Goal: Task Accomplishment & Management: Complete application form

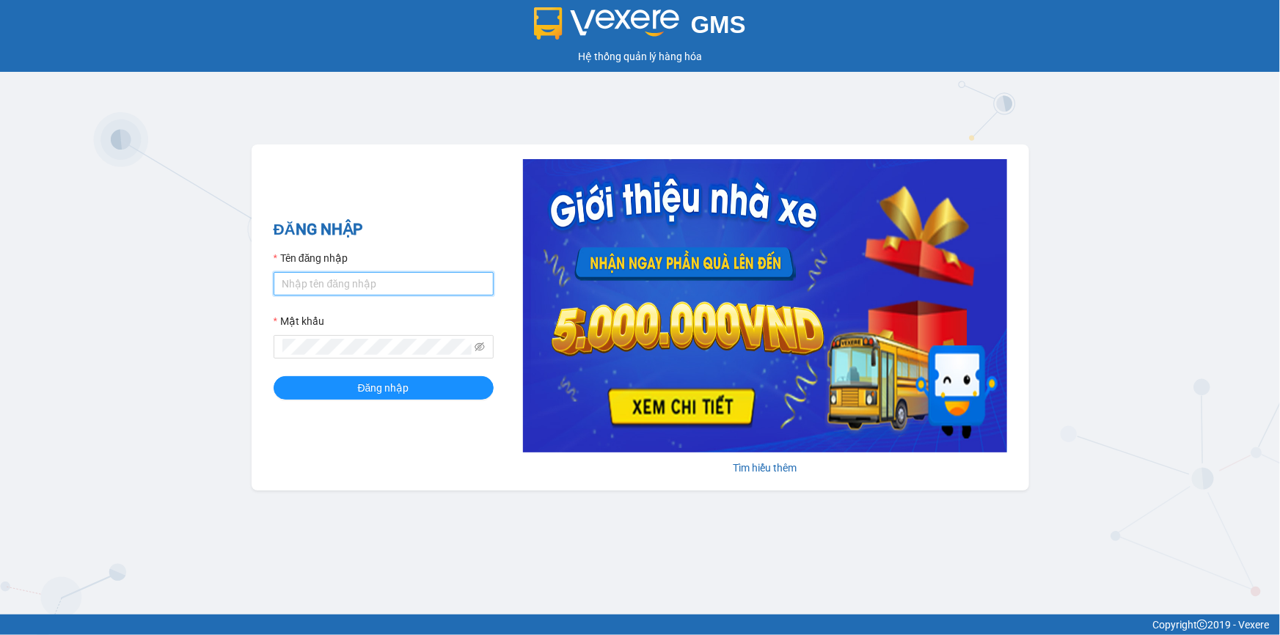
click at [410, 272] on input "Tên đăng nhập" at bounding box center [384, 283] width 220 height 23
type input "khue123.quythao"
click at [274, 376] on button "Đăng nhập" at bounding box center [384, 387] width 220 height 23
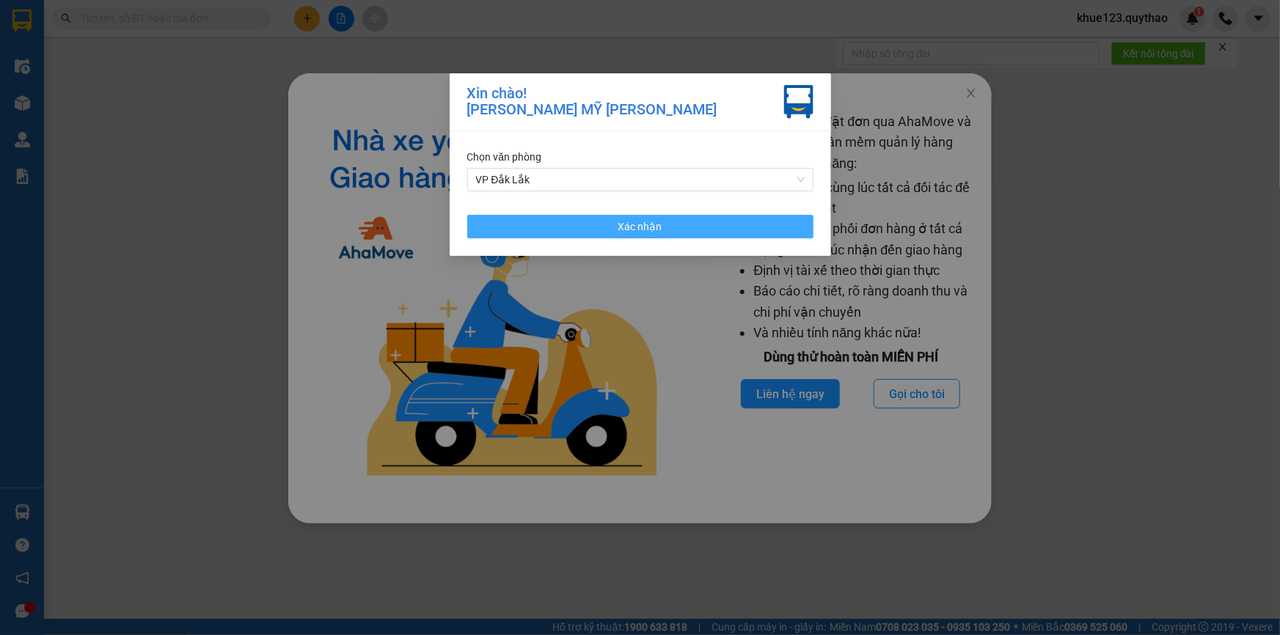
click at [724, 231] on button "Xác nhận" at bounding box center [640, 226] width 346 height 23
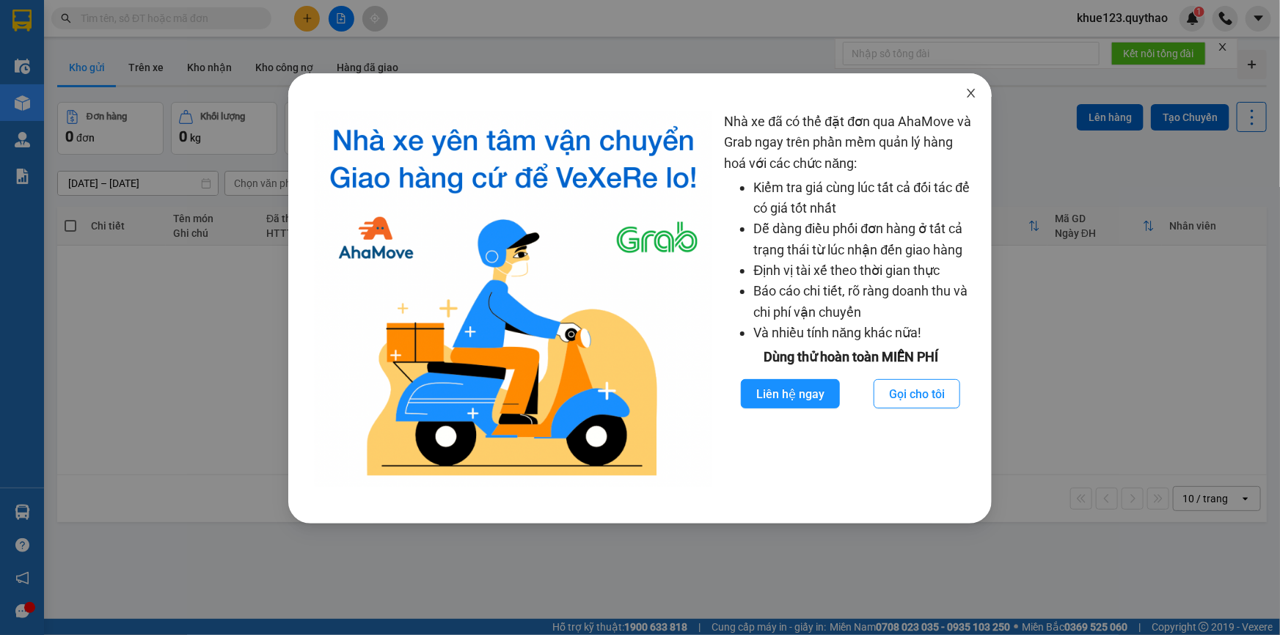
click at [971, 100] on span "Close" at bounding box center [971, 93] width 41 height 41
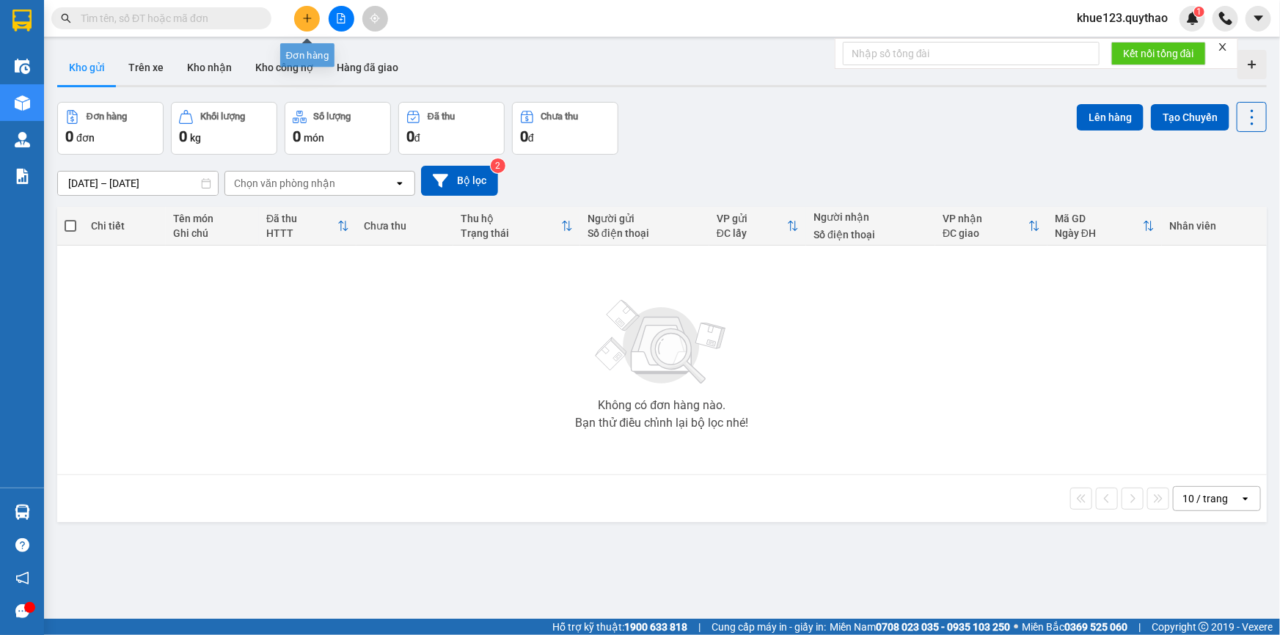
click at [308, 20] on icon "plus" at bounding box center [307, 18] width 10 height 10
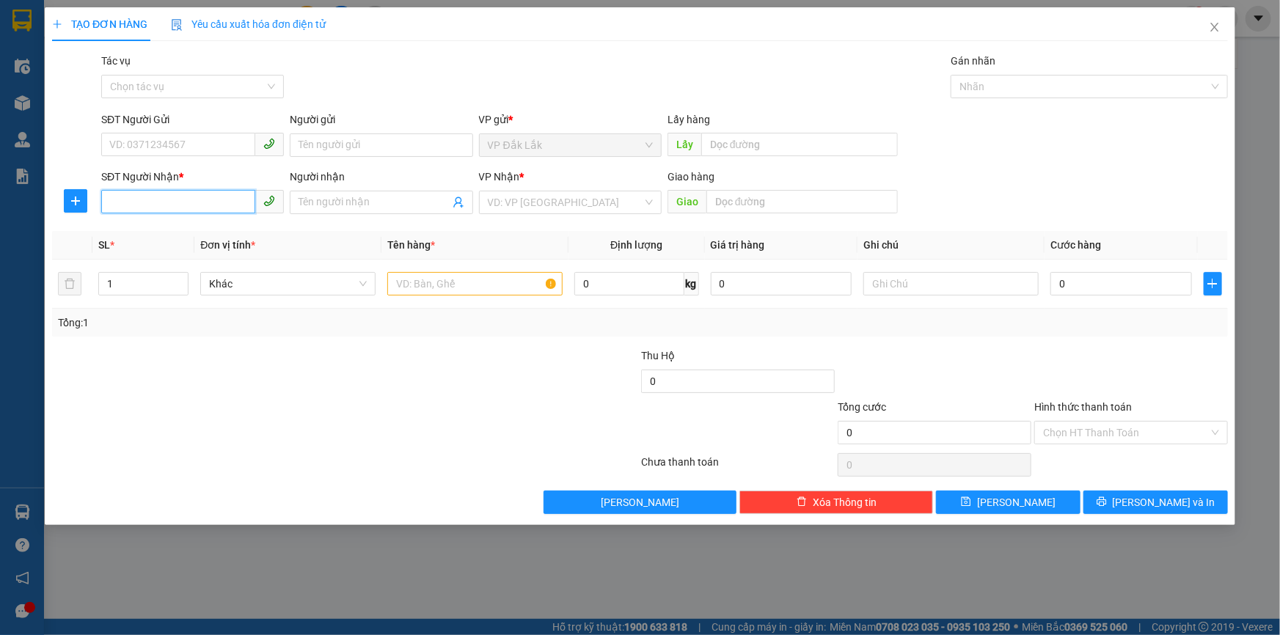
click at [145, 197] on input "SĐT Người Nhận *" at bounding box center [178, 201] width 154 height 23
click at [197, 235] on div "0397206589" at bounding box center [192, 232] width 165 height 16
type input "0397206589"
click at [175, 278] on span "Increase Value" at bounding box center [180, 279] width 16 height 13
type input "3"
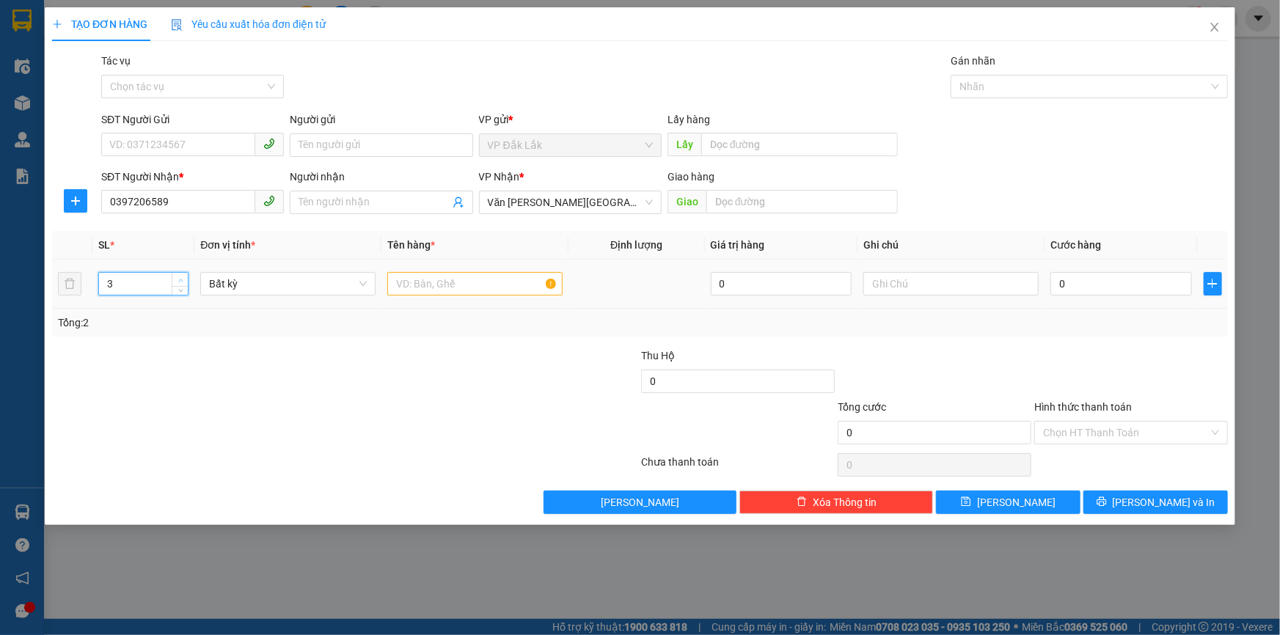
click at [176, 279] on span "up" at bounding box center [180, 280] width 9 height 9
click at [411, 285] on input "text" at bounding box center [474, 283] width 175 height 23
type input "3 THÙNG GIẤY"
click at [1140, 282] on input "0" at bounding box center [1121, 283] width 142 height 23
type input "2"
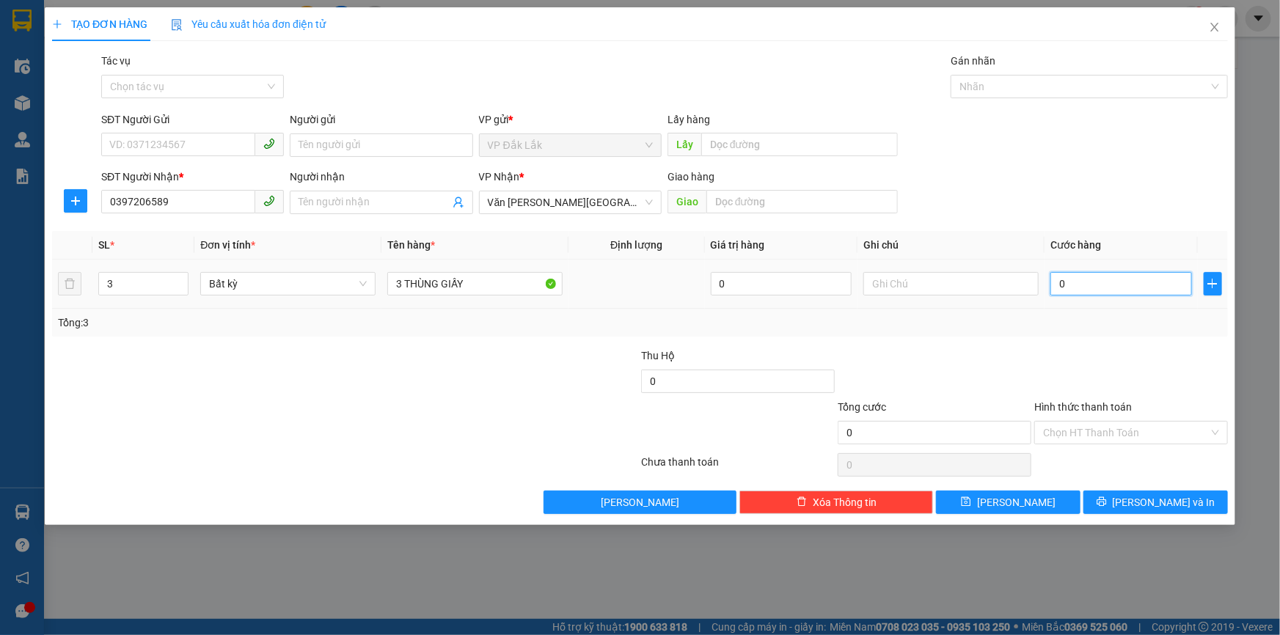
type input "2"
type input "25"
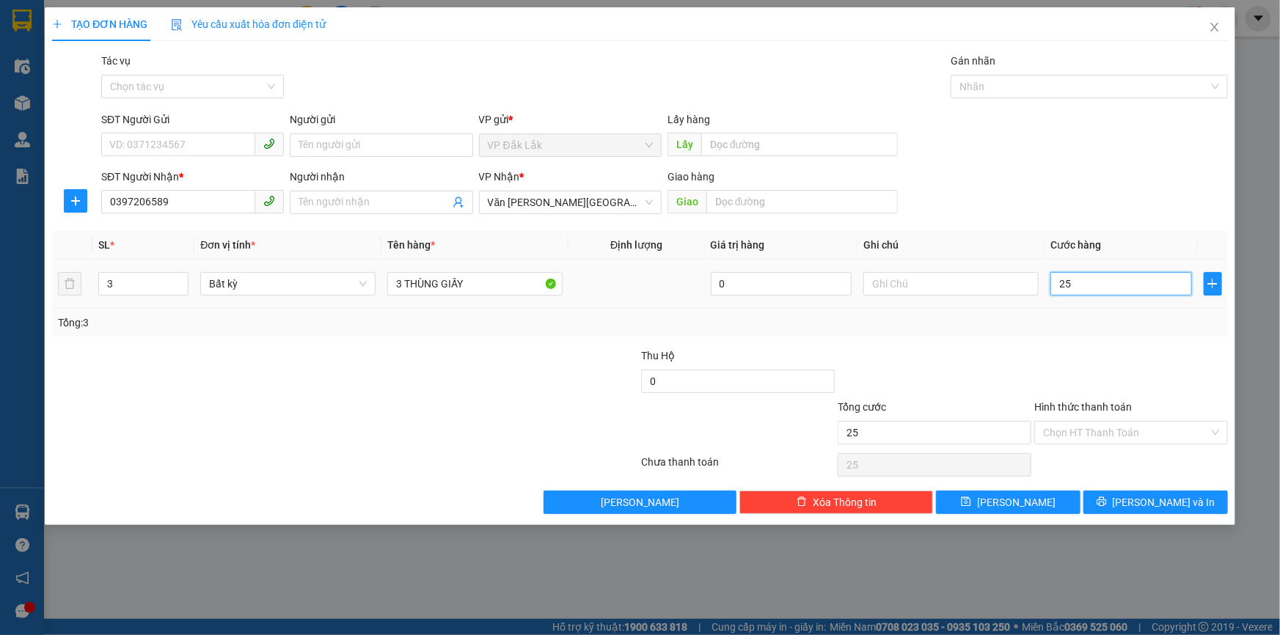
type input "250"
type input "2.500"
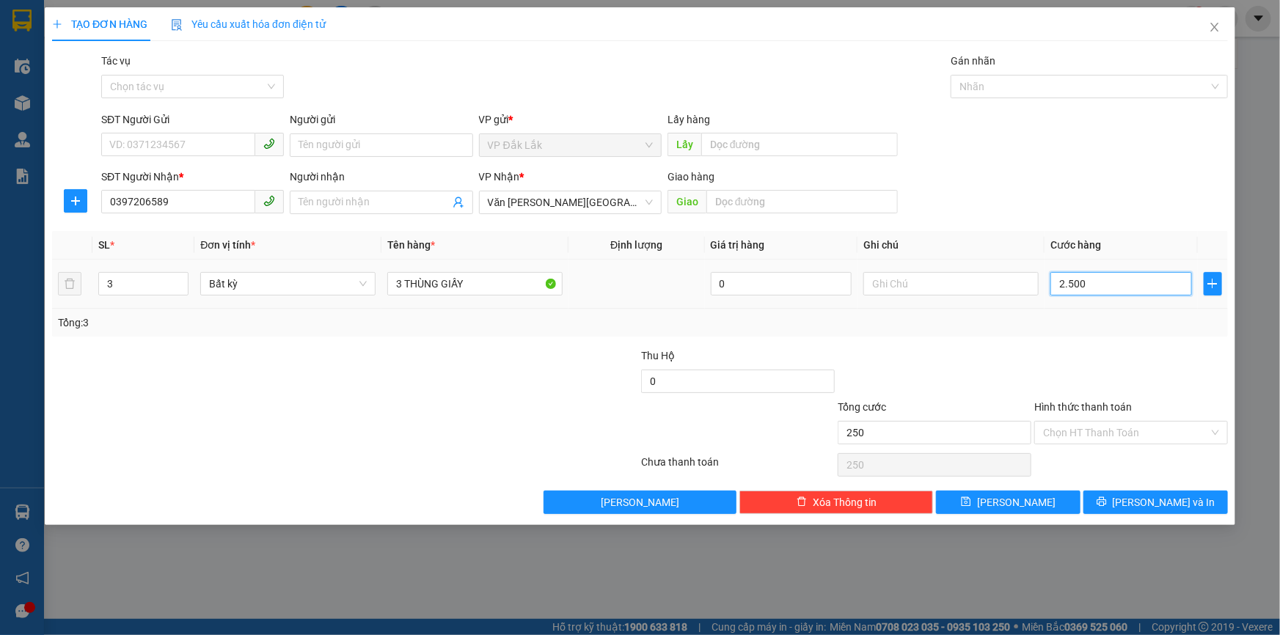
type input "2.500"
type input "25.000"
type input "250.000"
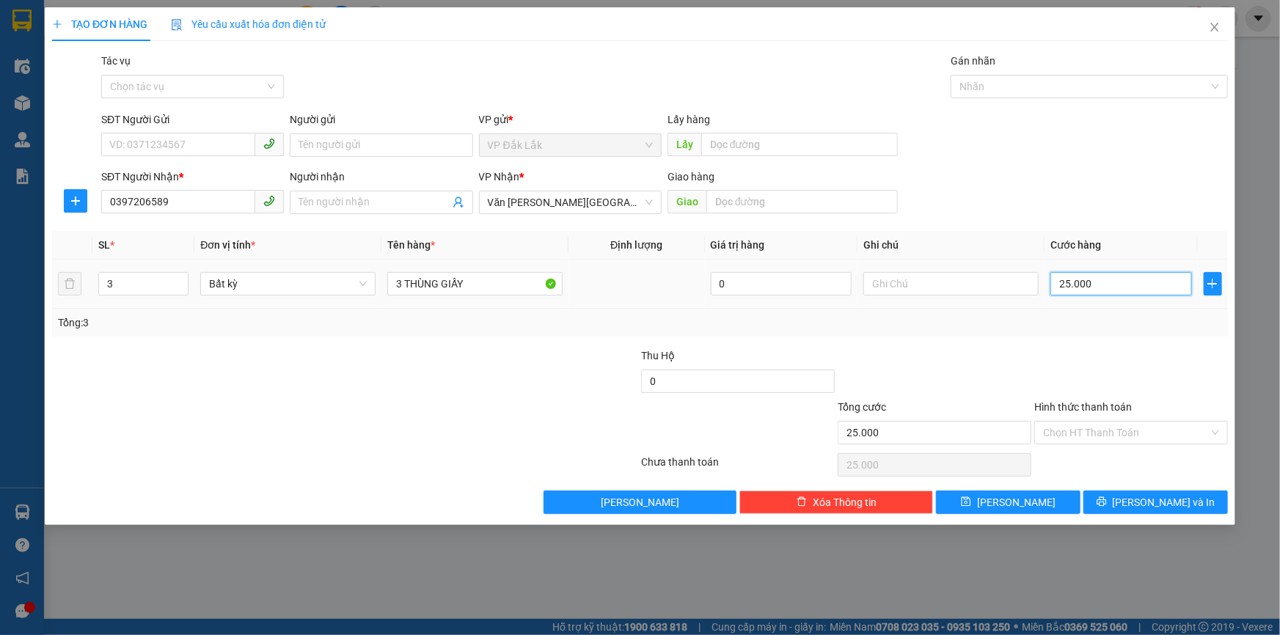
type input "250.000"
click at [1115, 433] on input "Hình thức thanh toán" at bounding box center [1126, 433] width 166 height 22
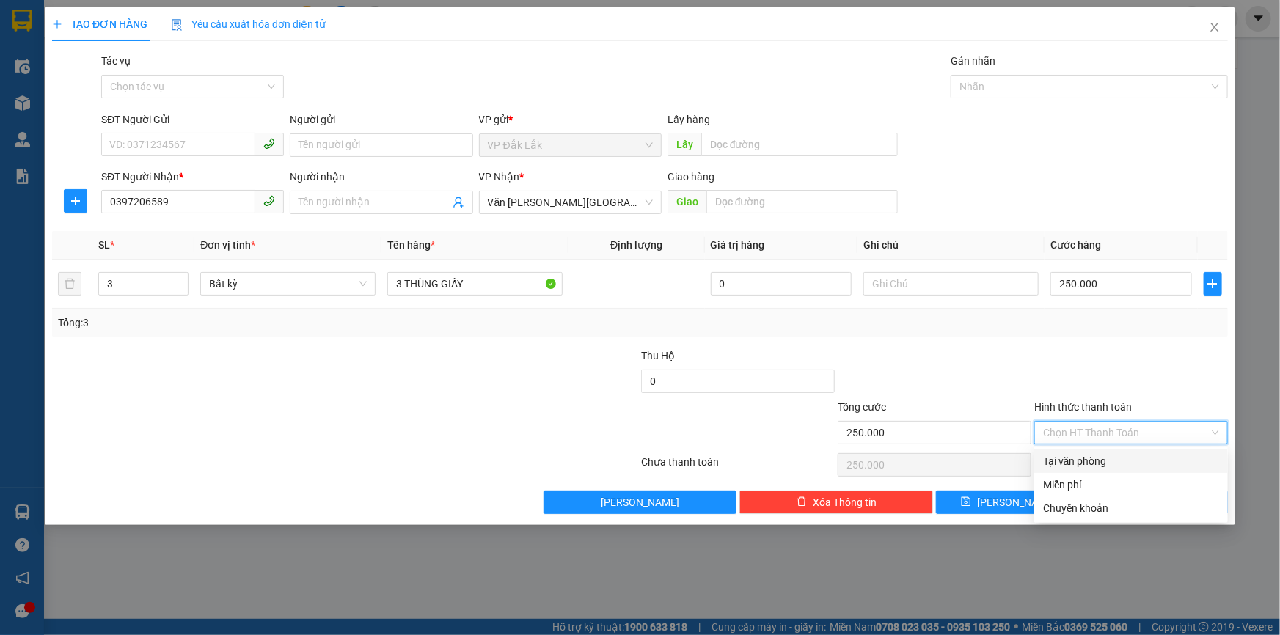
click at [1088, 462] on div "Tại văn phòng" at bounding box center [1131, 461] width 176 height 16
type input "0"
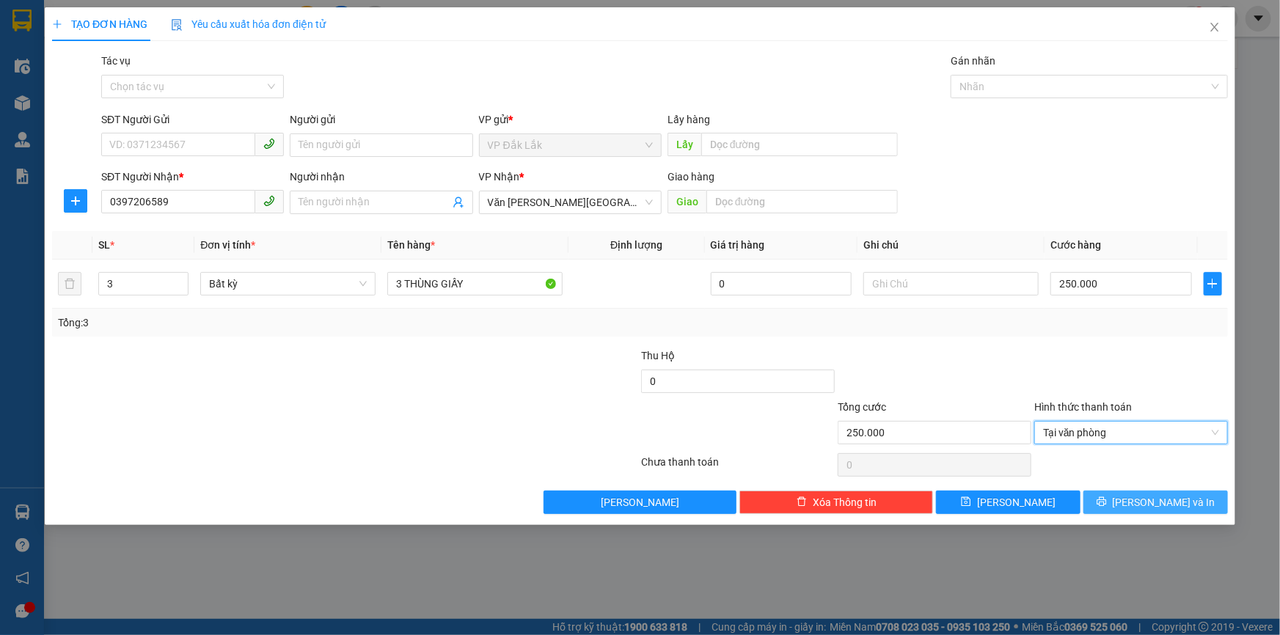
click at [1144, 495] on span "Lưu và In" at bounding box center [1164, 502] width 103 height 16
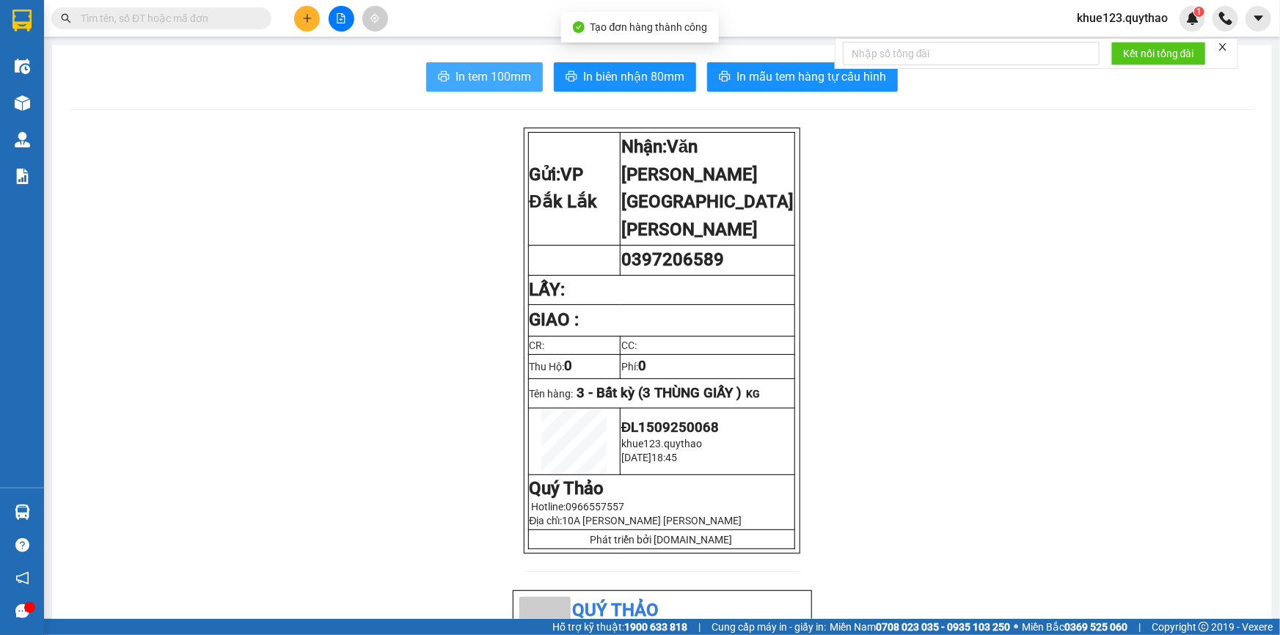
click at [491, 74] on span "In tem 100mm" at bounding box center [493, 76] width 76 height 18
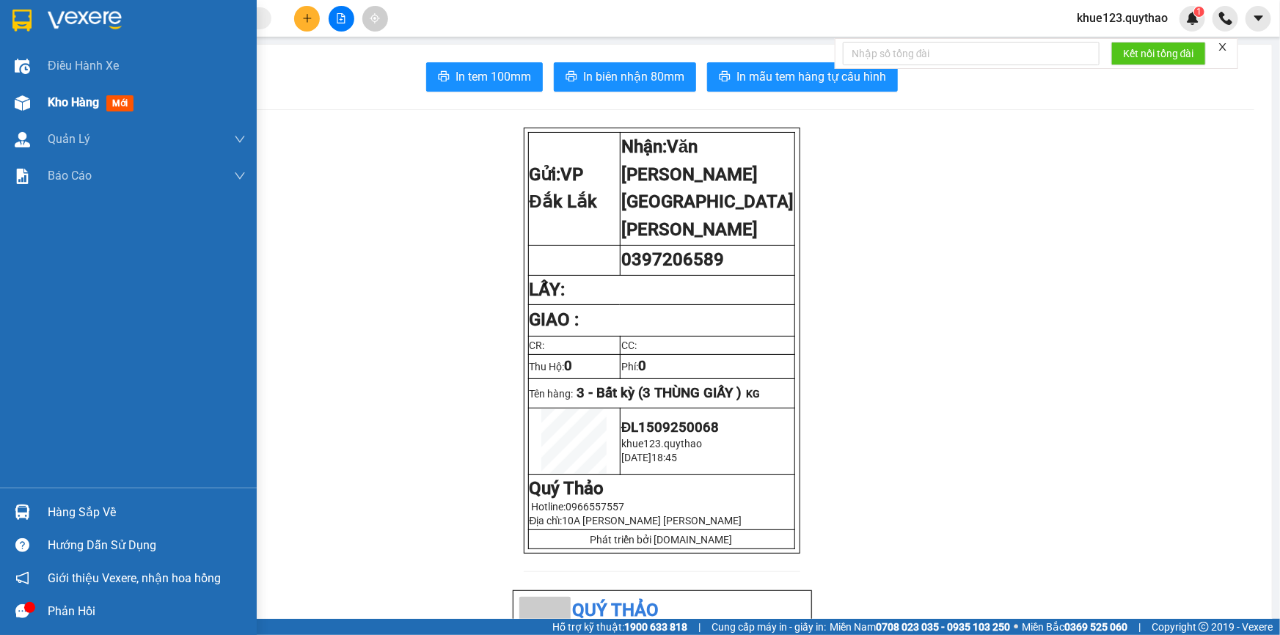
click at [63, 102] on span "Kho hàng" at bounding box center [73, 102] width 51 height 14
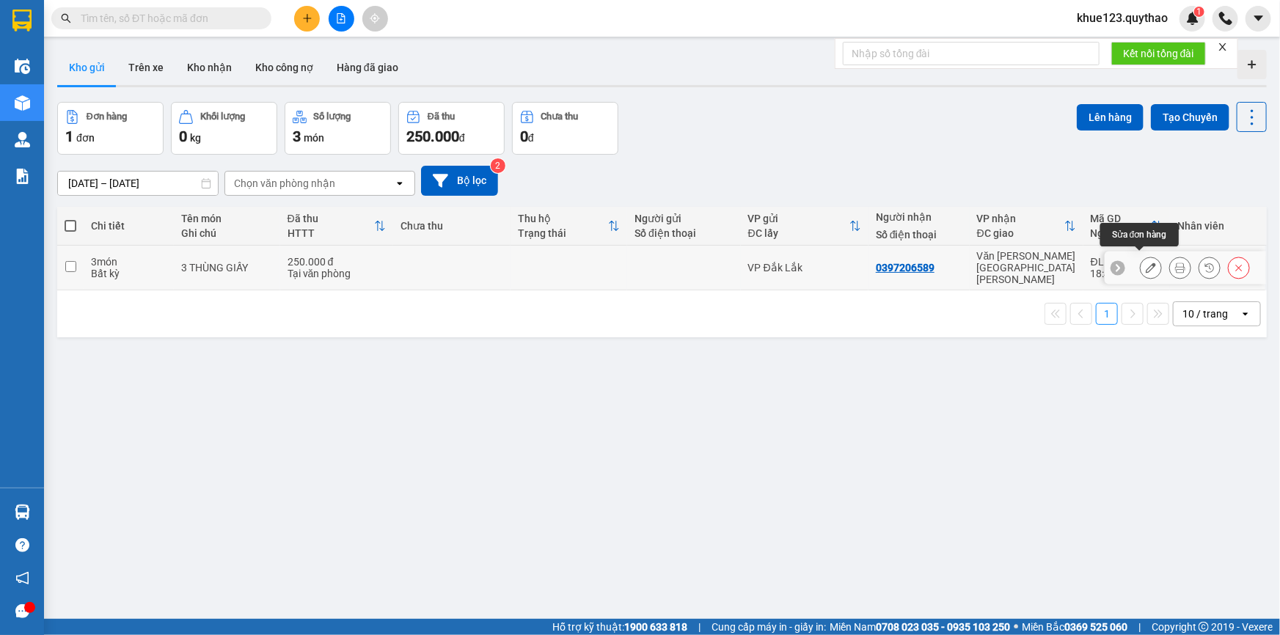
click at [1146, 263] on icon at bounding box center [1151, 268] width 10 height 10
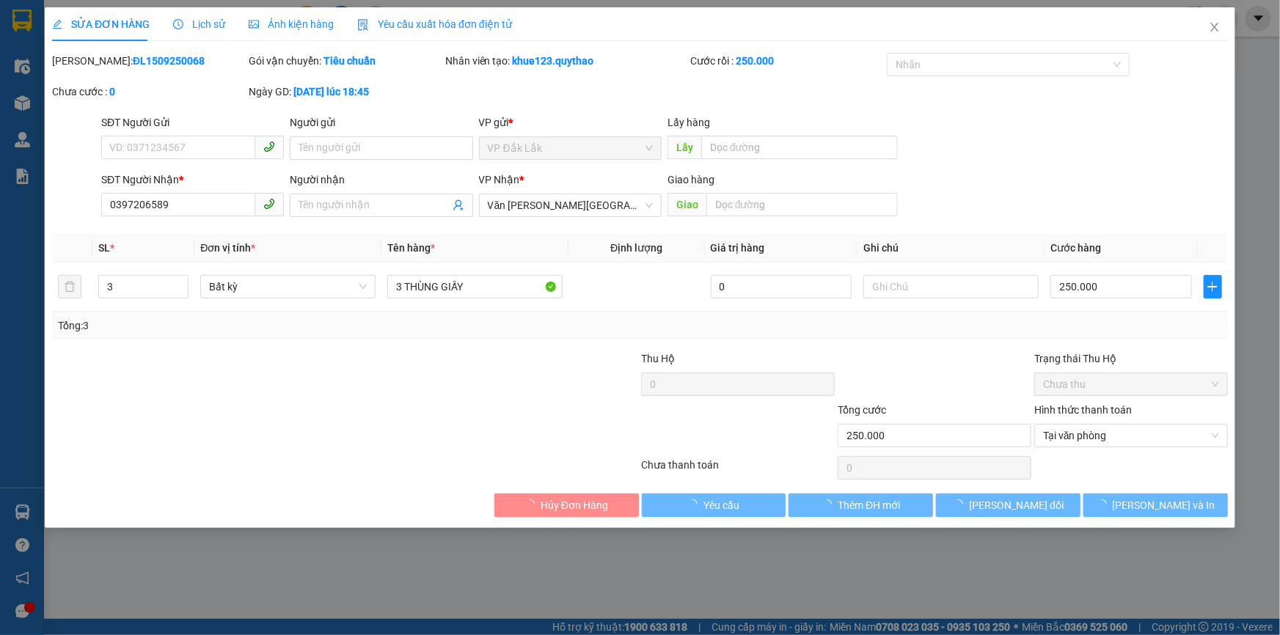
type input "0397206589"
type input "250.000"
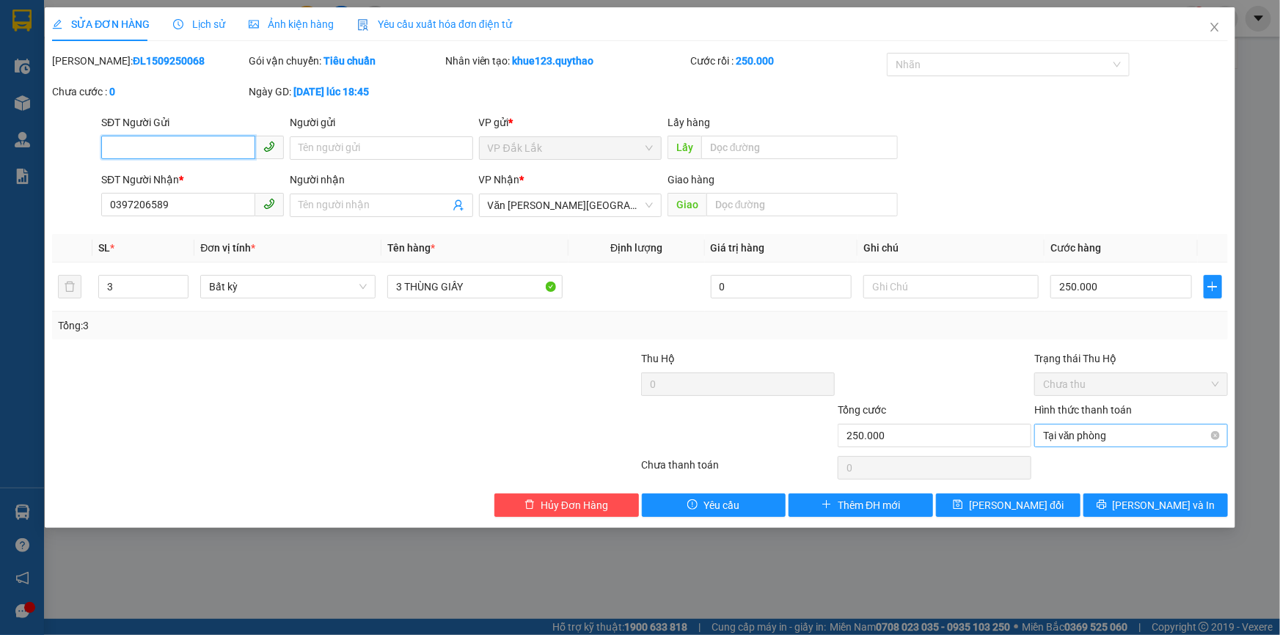
click at [1091, 433] on span "Tại văn phòng" at bounding box center [1131, 436] width 176 height 22
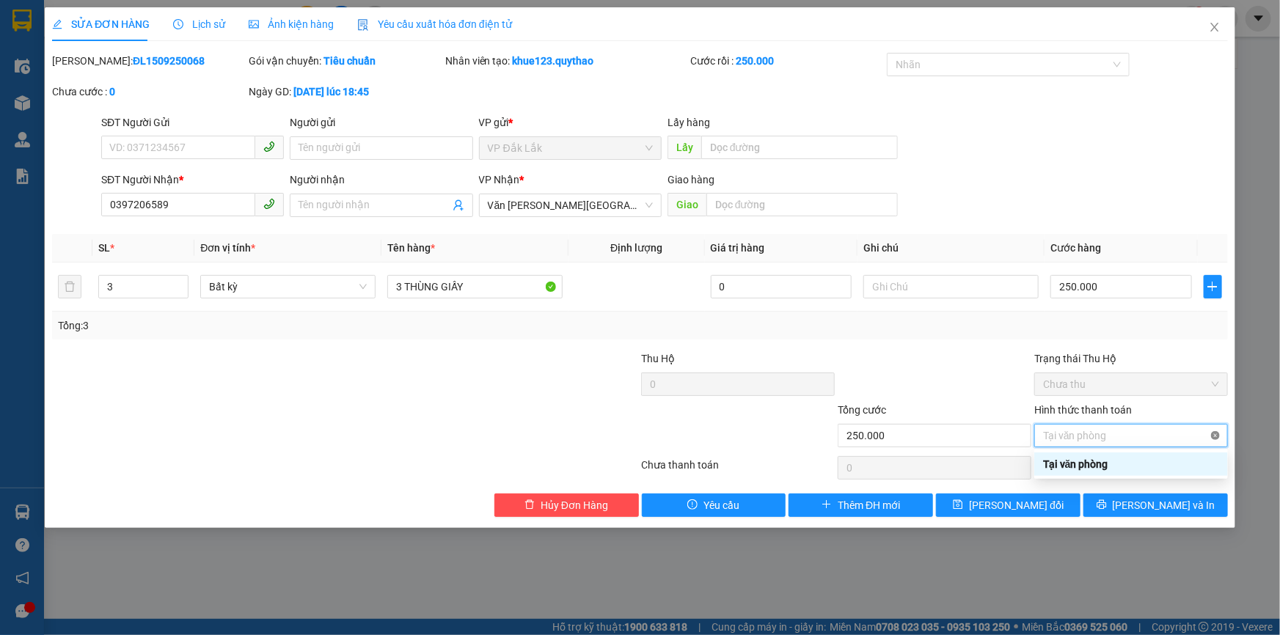
type input "250.000"
click at [1010, 500] on span "Lưu thay đổi" at bounding box center [1016, 505] width 95 height 16
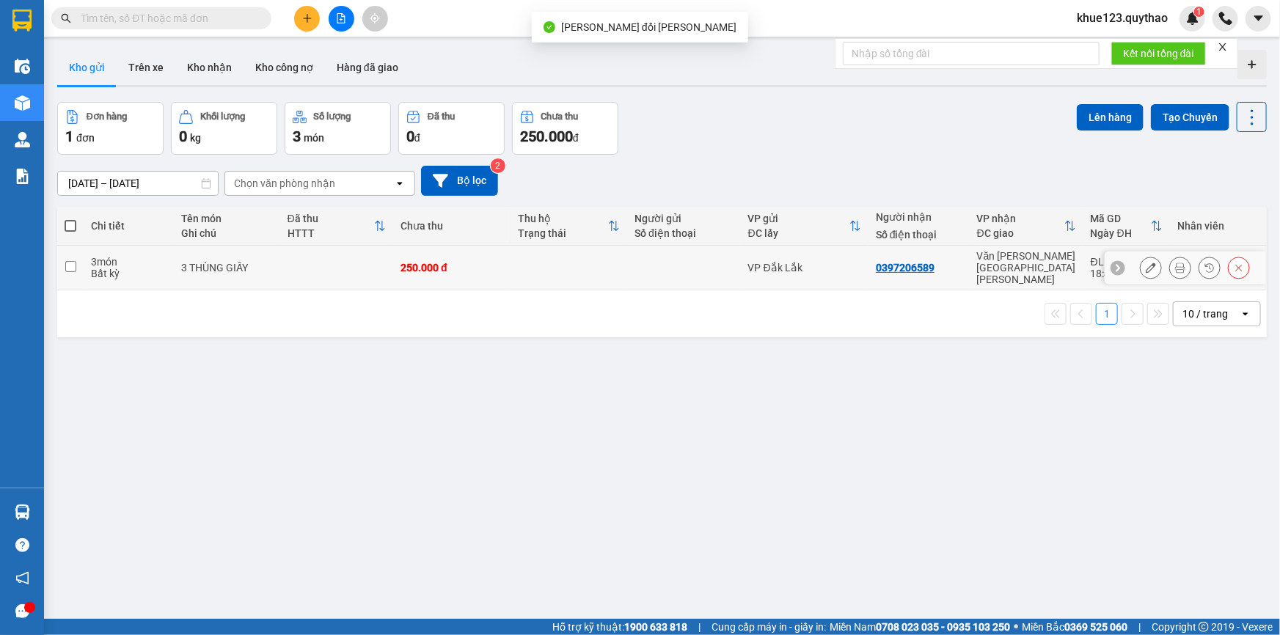
click at [1175, 263] on icon at bounding box center [1180, 268] width 10 height 10
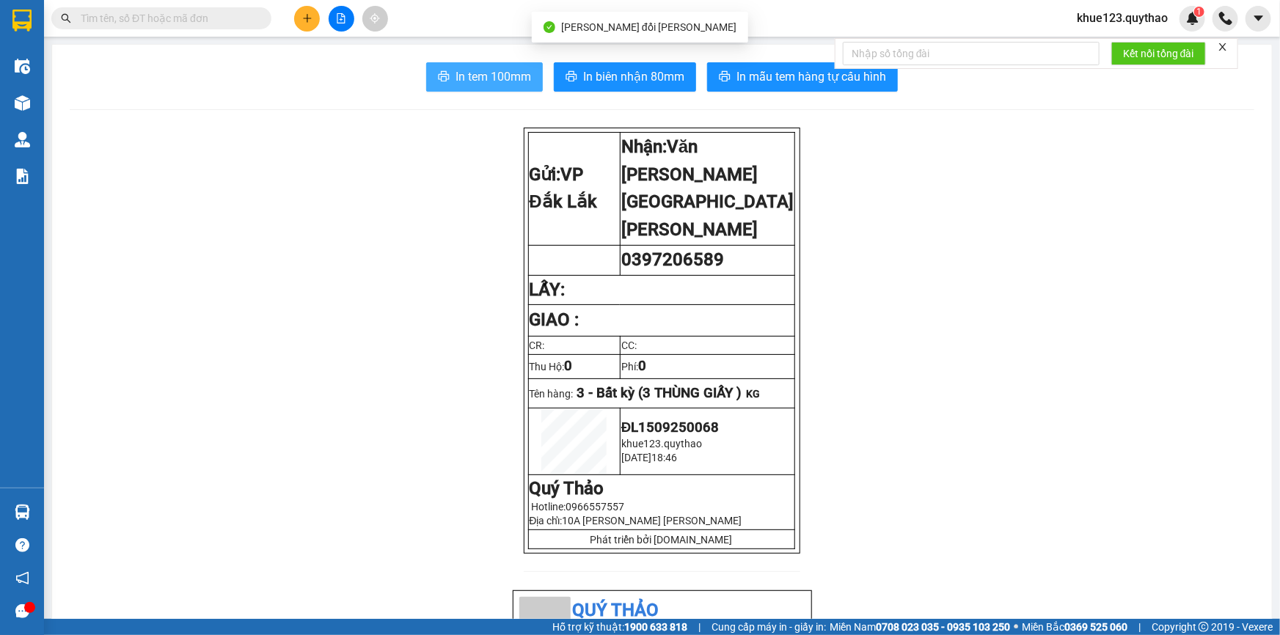
click at [479, 75] on span "In tem 100mm" at bounding box center [493, 76] width 76 height 18
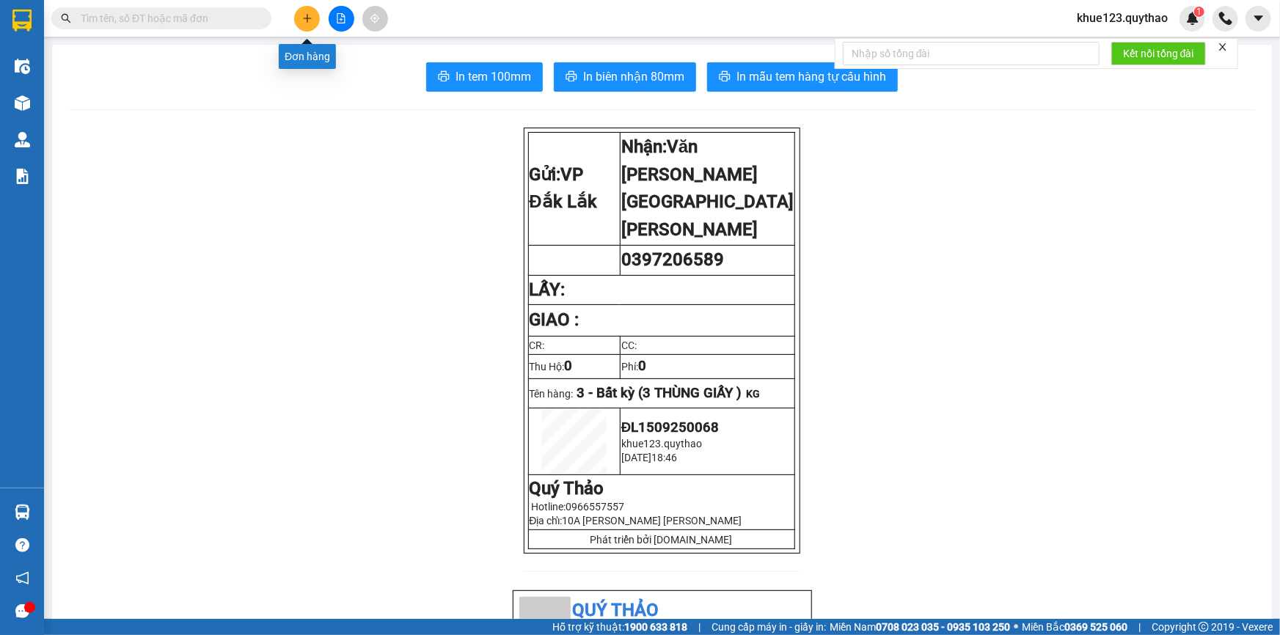
click at [302, 21] on icon "plus" at bounding box center [307, 18] width 10 height 10
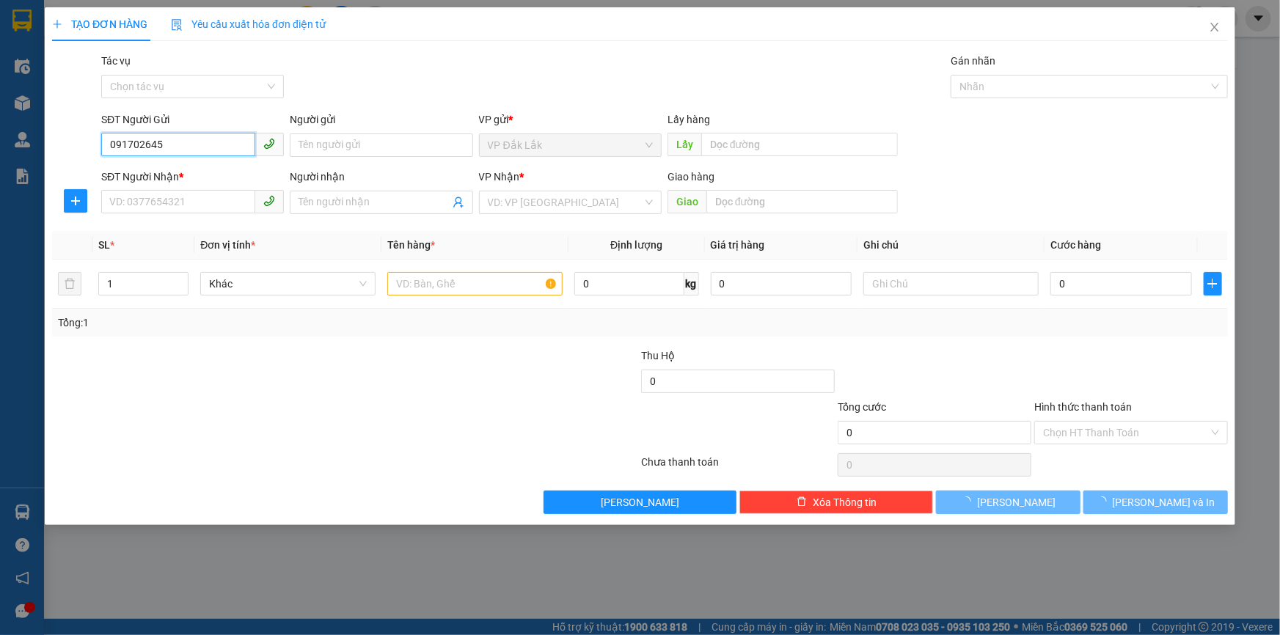
type input "0917026456"
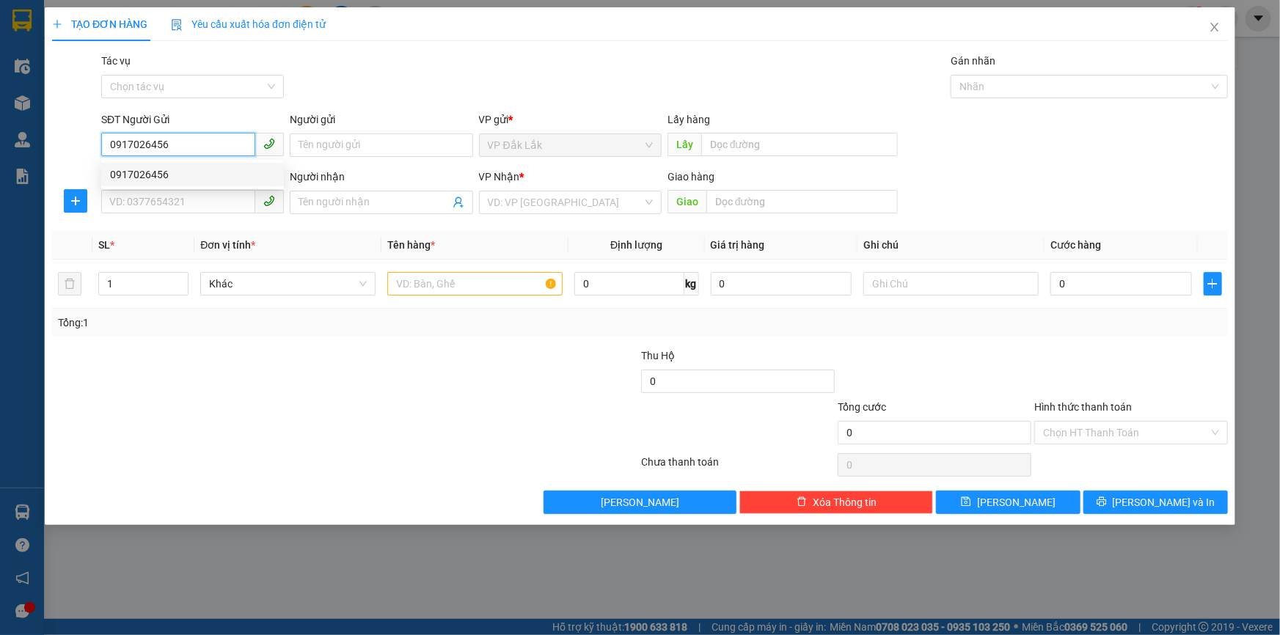
click at [168, 178] on div "0917026456" at bounding box center [192, 174] width 165 height 16
type input "0938289955"
type input "TRANG"
type input "0917026456"
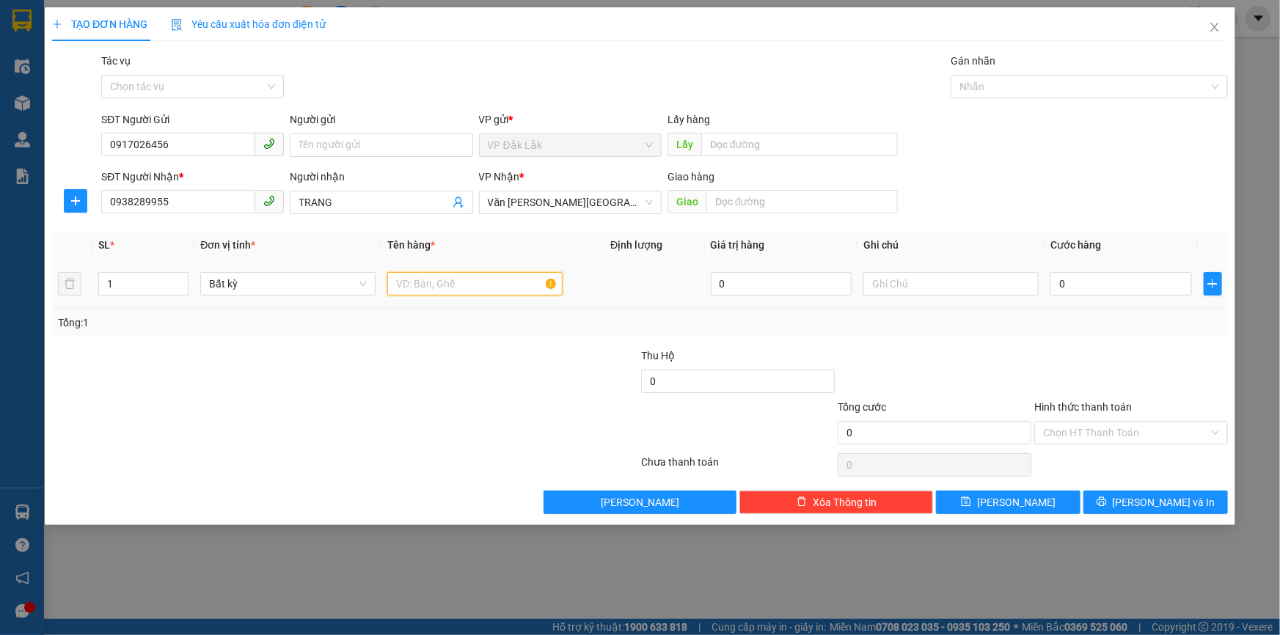
click at [453, 286] on input "text" at bounding box center [474, 283] width 175 height 23
type input "1 KIỆN"
click at [1115, 290] on input "0" at bounding box center [1121, 283] width 142 height 23
type input "5"
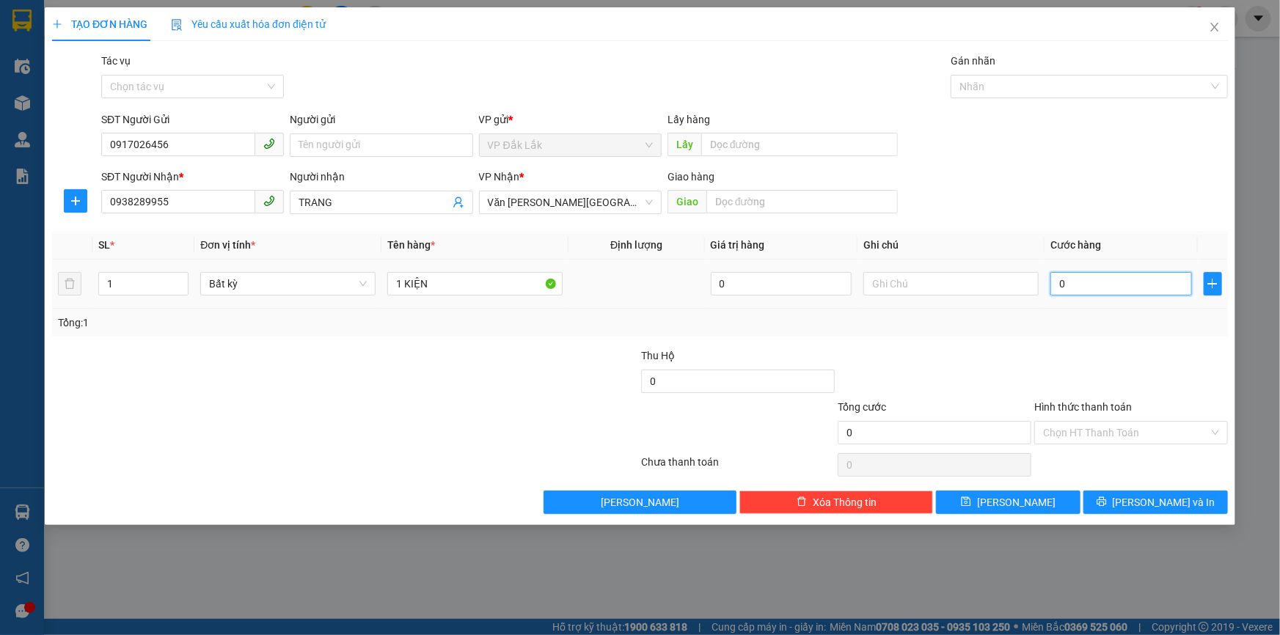
type input "5"
type input "50"
type input "500"
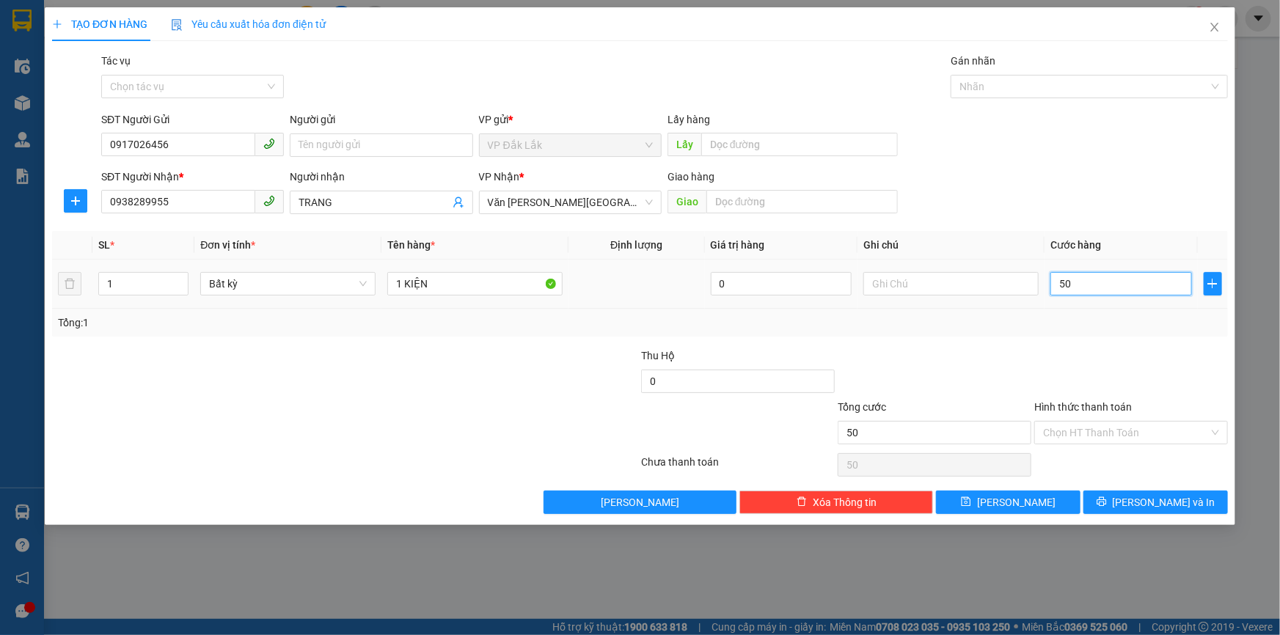
type input "500"
type input "5.000"
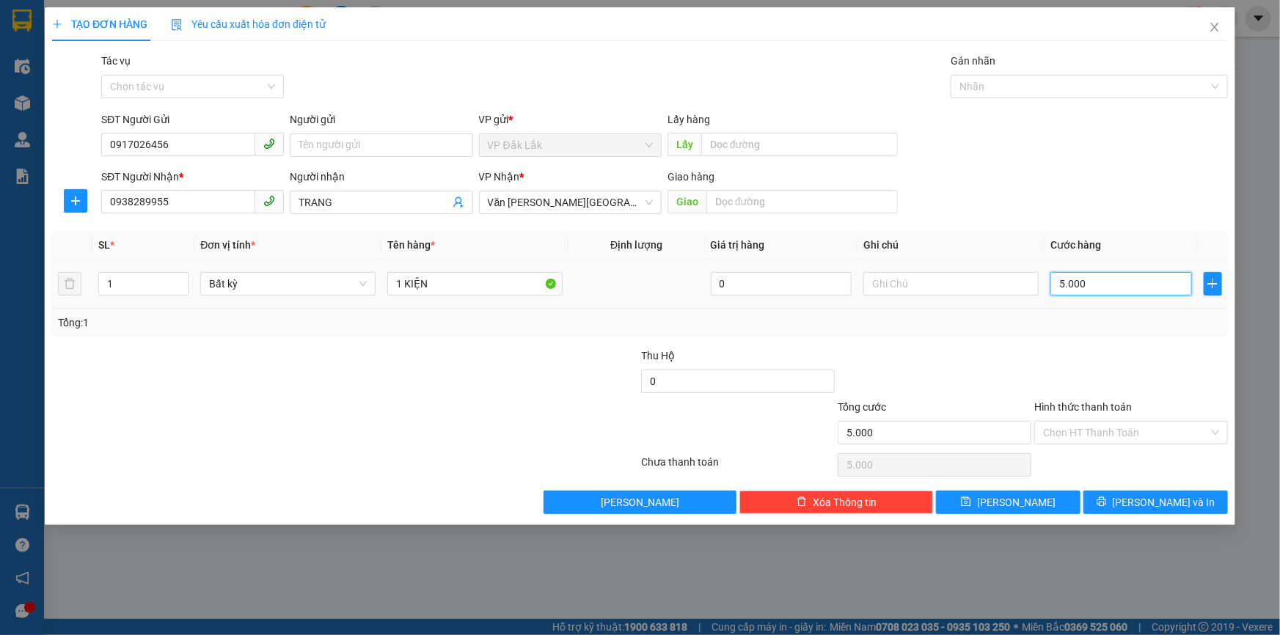
type input "50.000"
drag, startPoint x: 190, startPoint y: 200, endPoint x: 0, endPoint y: 202, distance: 190.0
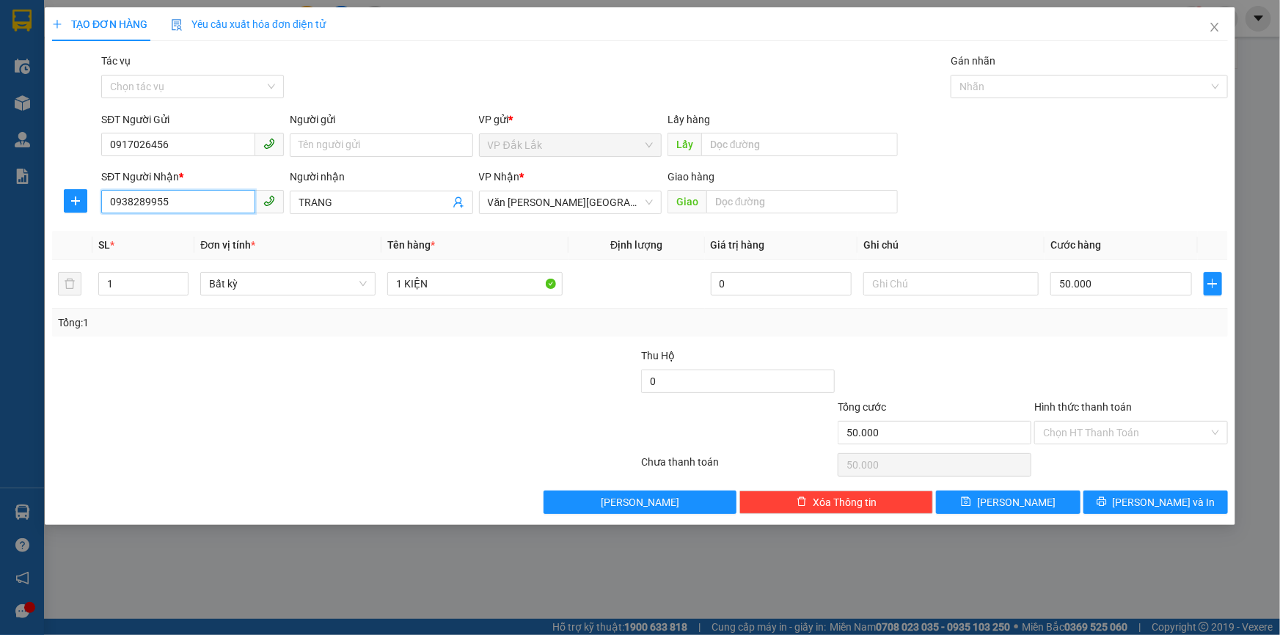
click at [0, 203] on div "TẠO ĐƠN HÀNG Yêu cầu xuất hóa đơn điện tử Transit Pickup Surcharge Ids Transit …" at bounding box center [640, 317] width 1280 height 635
type input "0937245477"
click at [170, 233] on div "0937245477" at bounding box center [192, 232] width 165 height 16
type input "0937245477"
click at [1121, 427] on input "Hình thức thanh toán" at bounding box center [1126, 433] width 166 height 22
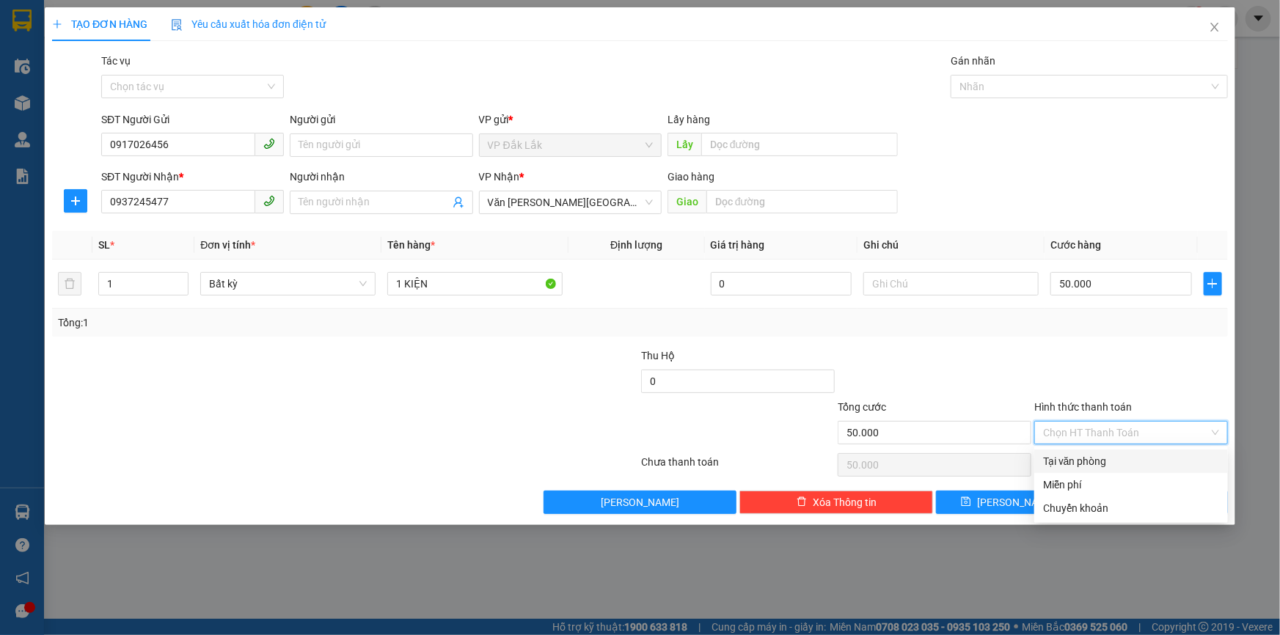
click at [1078, 460] on div "Tại văn phòng" at bounding box center [1131, 461] width 176 height 16
type input "0"
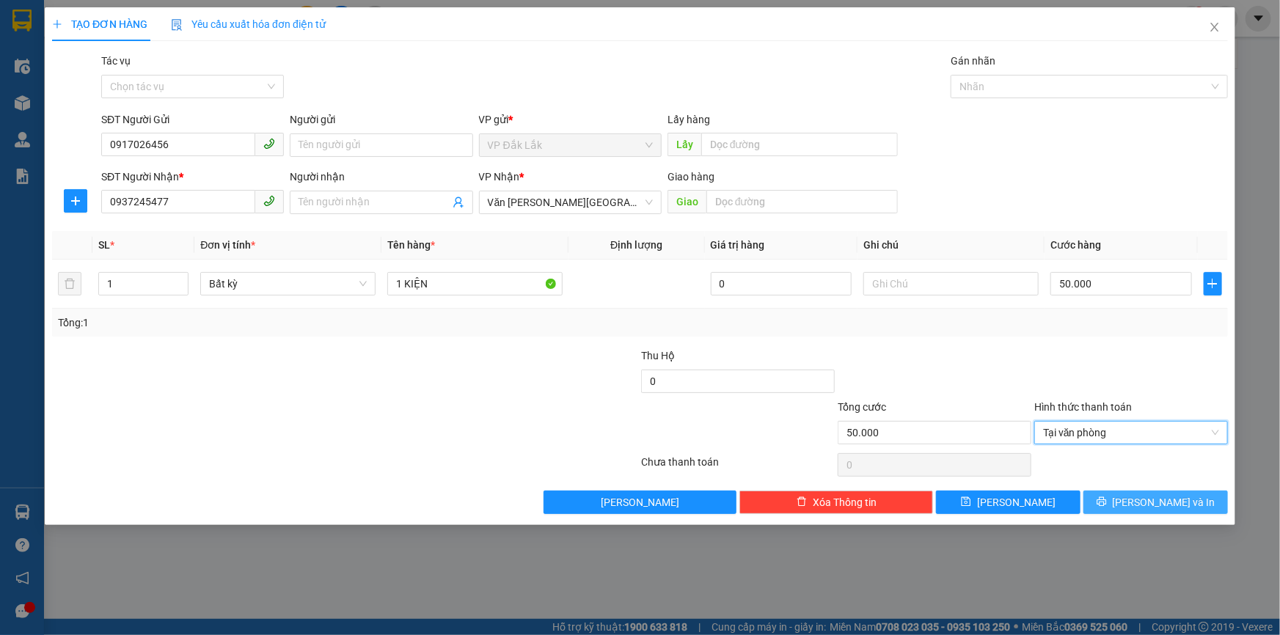
click at [1146, 499] on span "Lưu và In" at bounding box center [1164, 502] width 103 height 16
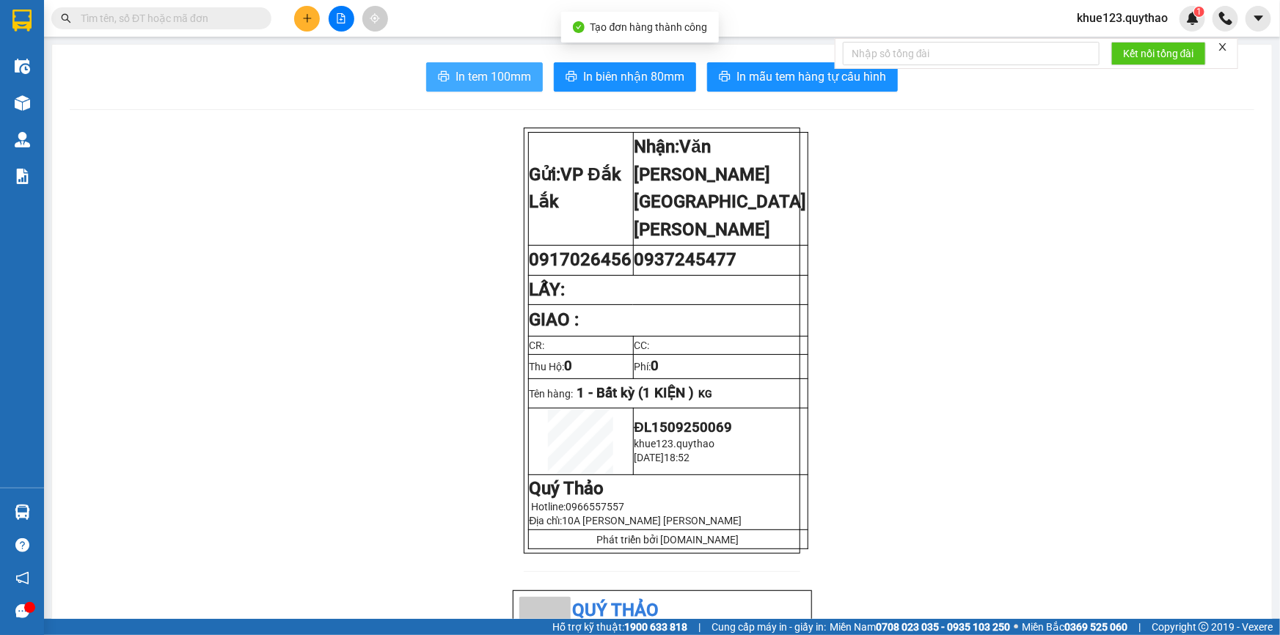
click at [476, 84] on span "In tem 100mm" at bounding box center [493, 76] width 76 height 18
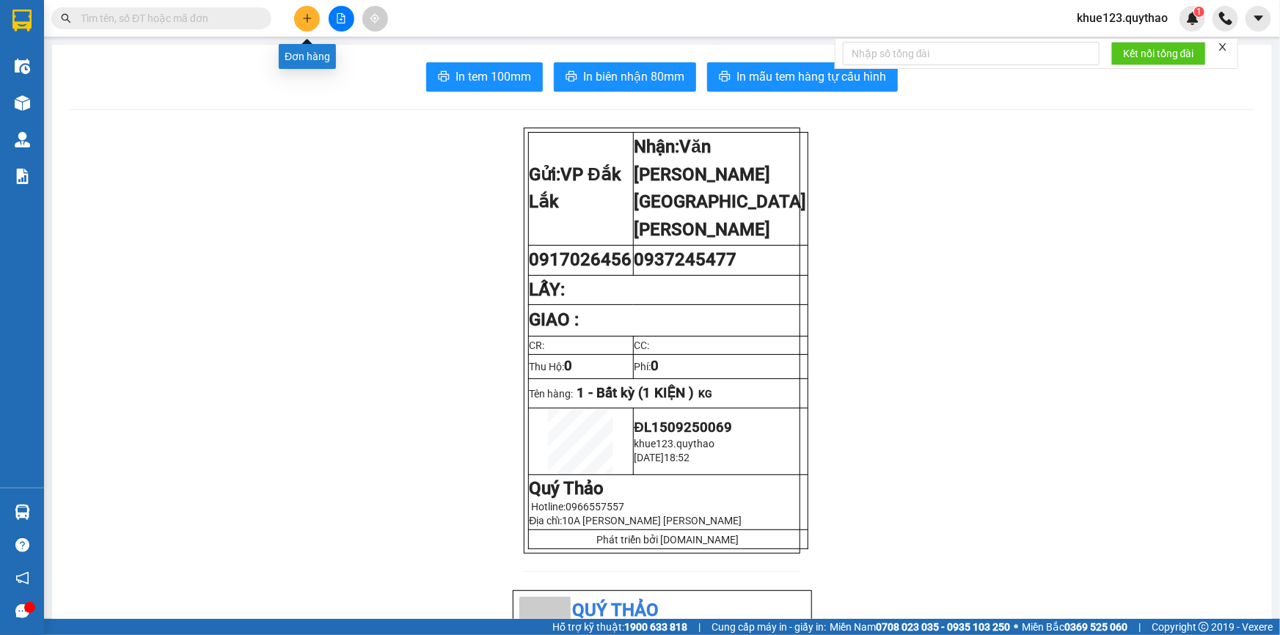
click at [311, 21] on icon "plus" at bounding box center [307, 18] width 10 height 10
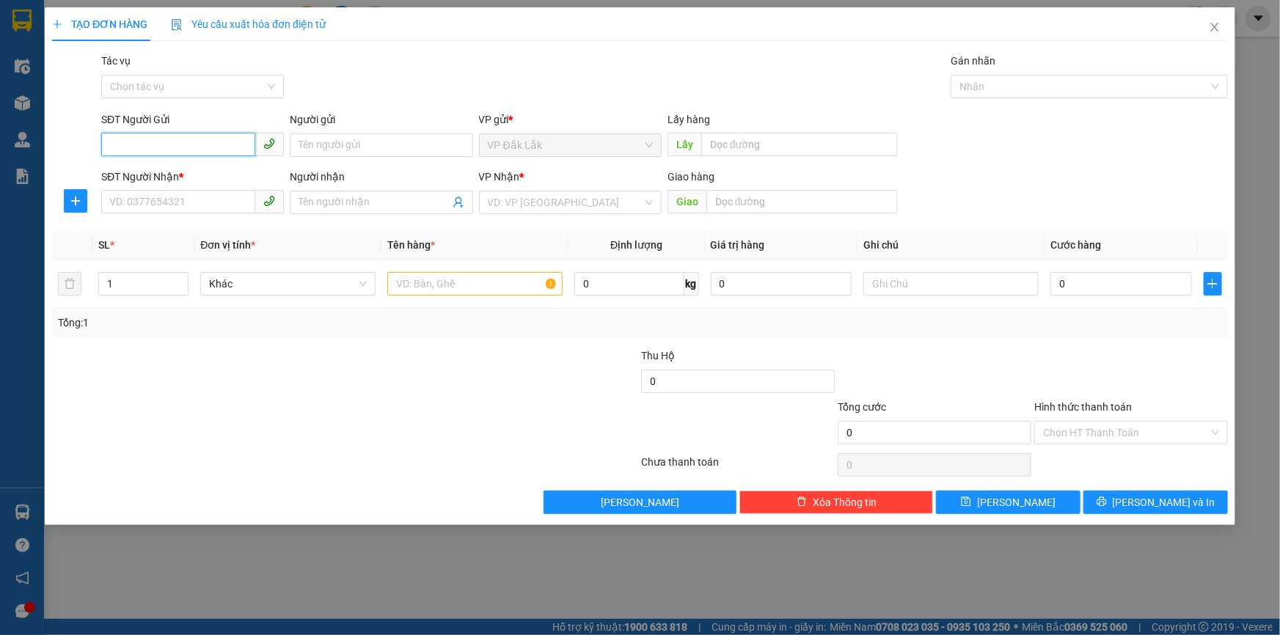
click at [181, 145] on input "SĐT Người Gửi" at bounding box center [178, 144] width 154 height 23
type input "0917026456"
click at [169, 164] on div "0917026456" at bounding box center [192, 174] width 183 height 23
type input "0937245477"
type input "0917026456"
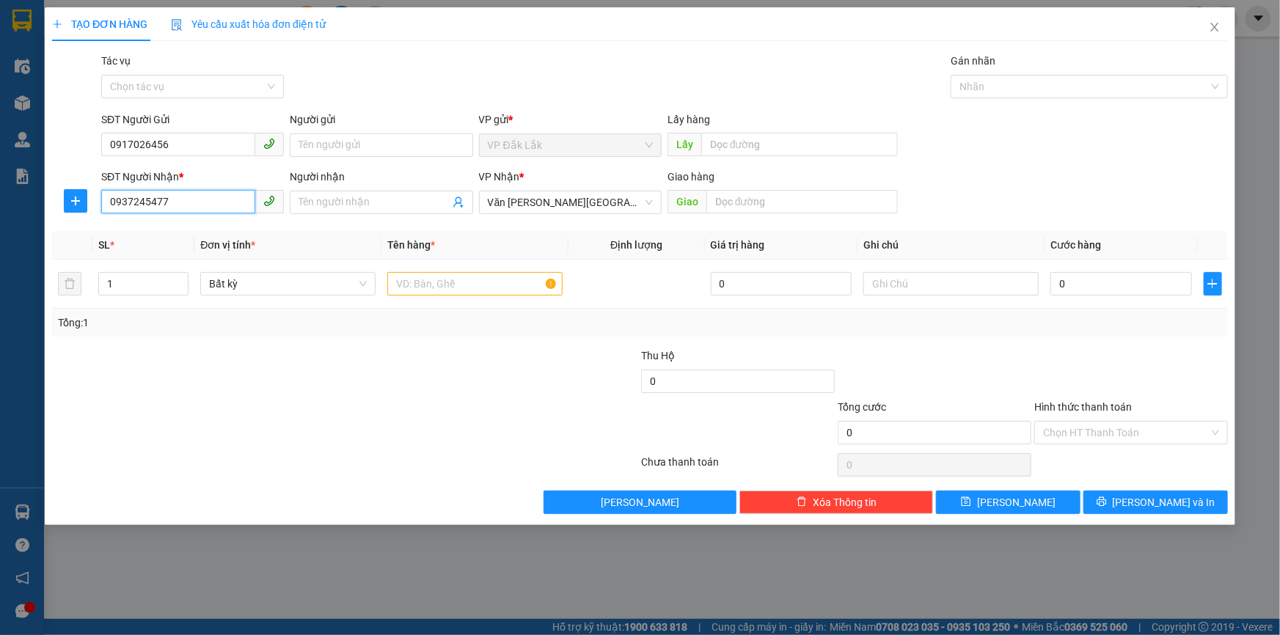
click at [172, 204] on input "0937245477" at bounding box center [178, 201] width 154 height 23
drag, startPoint x: 172, startPoint y: 204, endPoint x: 0, endPoint y: 222, distance: 173.3
click at [0, 222] on div "TẠO ĐƠN HÀNG Yêu cầu xuất hóa đơn điện tử Transit Pickup Surcharge Ids Transit …" at bounding box center [640, 317] width 1280 height 635
click at [580, 199] on span "Văn Phòng Tân Phú" at bounding box center [570, 202] width 165 height 22
type input "0947753047"
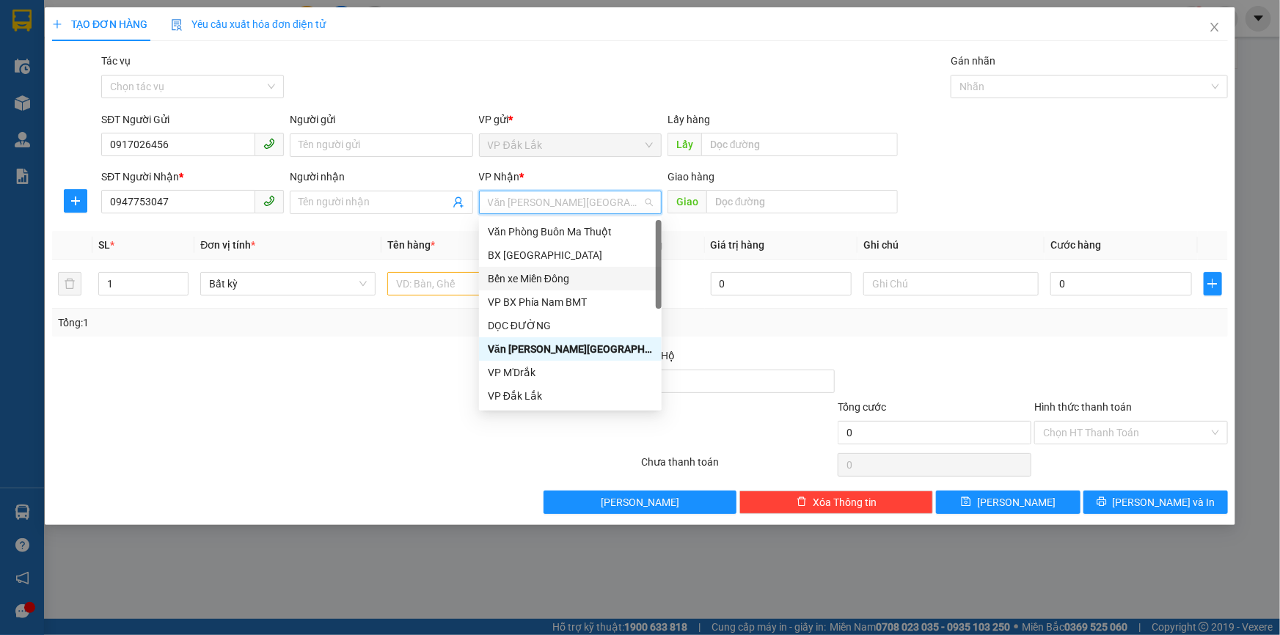
click at [550, 281] on div "Bến xe Miền Đông" at bounding box center [570, 279] width 165 height 16
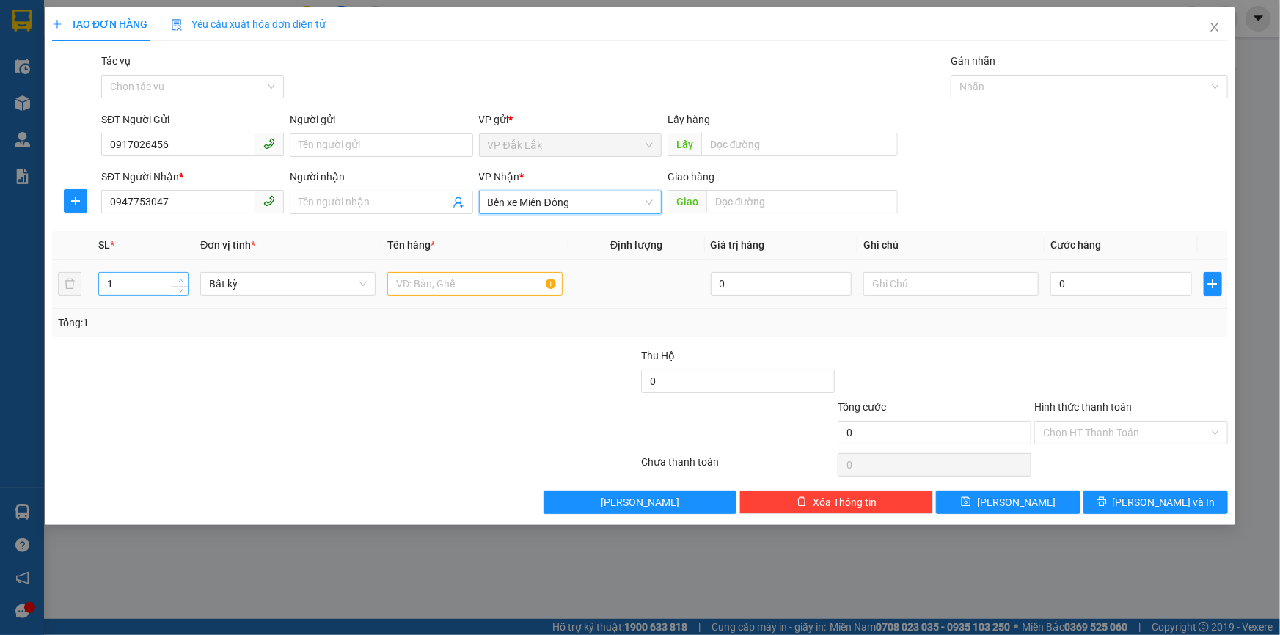
click at [182, 278] on icon "up" at bounding box center [180, 280] width 5 height 5
type input "3"
click at [182, 278] on icon "up" at bounding box center [180, 280] width 5 height 5
click at [462, 279] on input "text" at bounding box center [474, 283] width 175 height 23
type input "2 THÙNG XỐP 1 KIỆN"
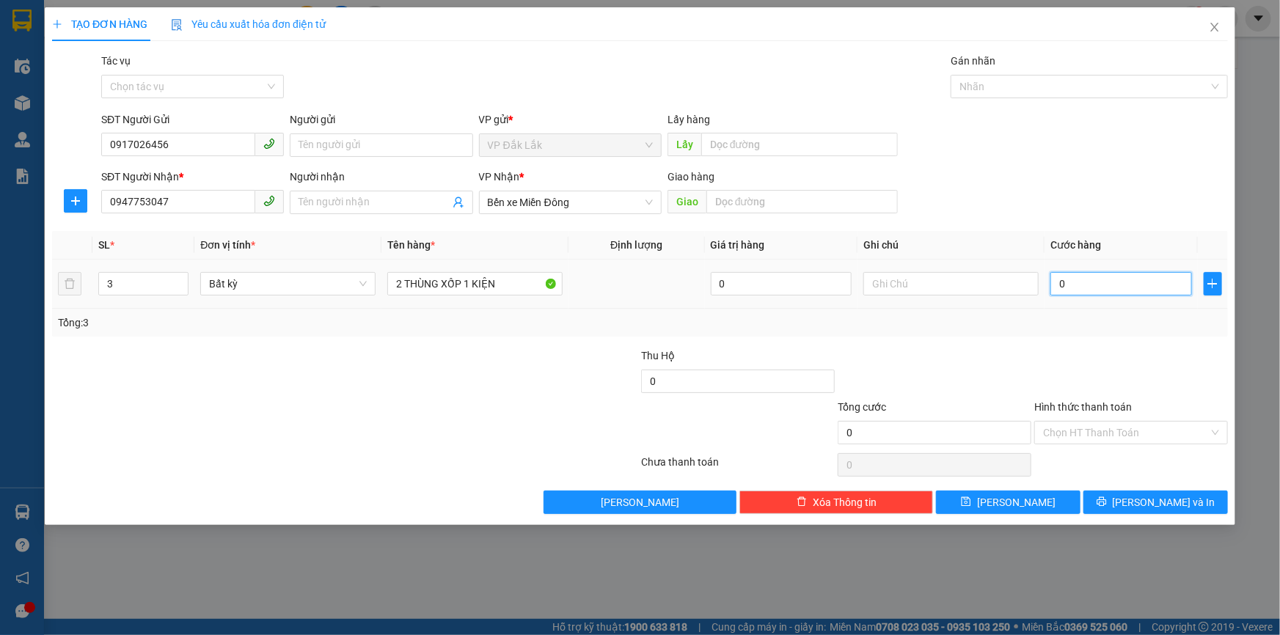
click at [1111, 282] on input "0" at bounding box center [1121, 283] width 142 height 23
type input "1"
type input "12"
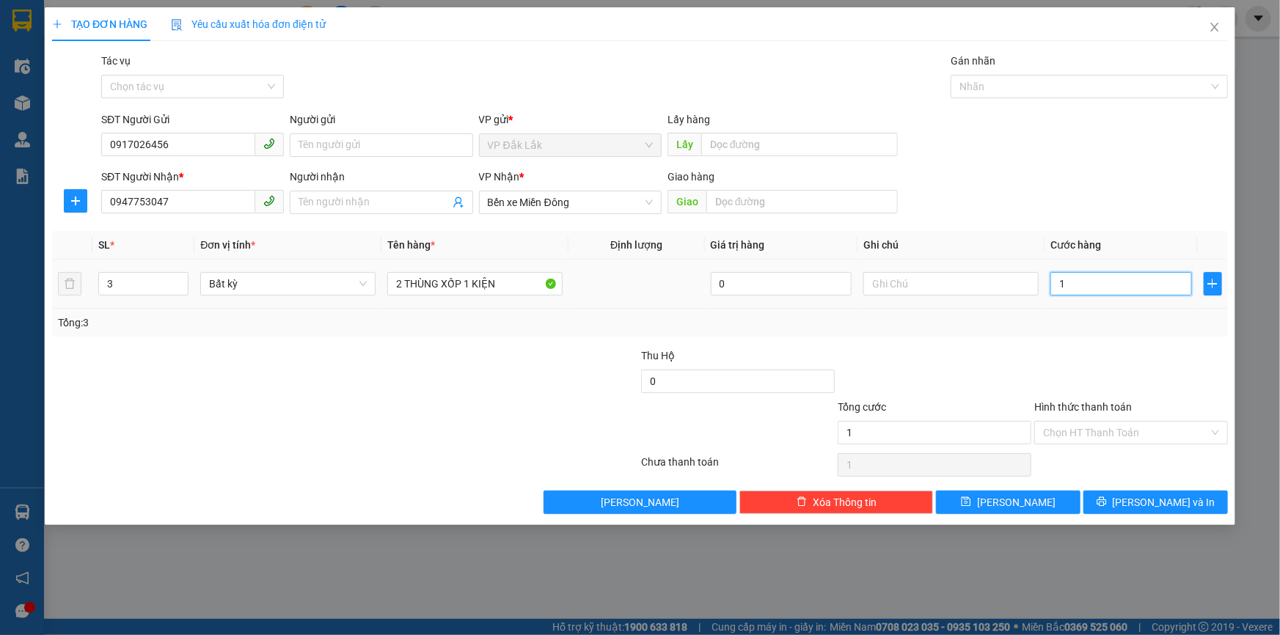
type input "12"
type input "120"
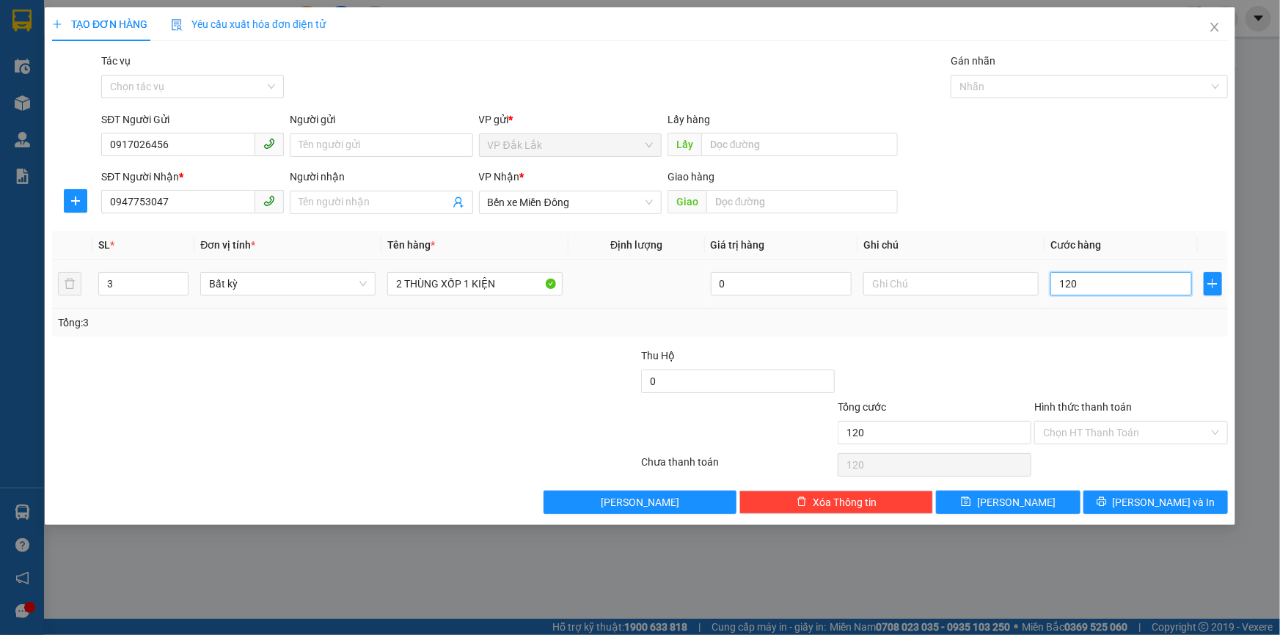
type input "1.200"
type input "12.000"
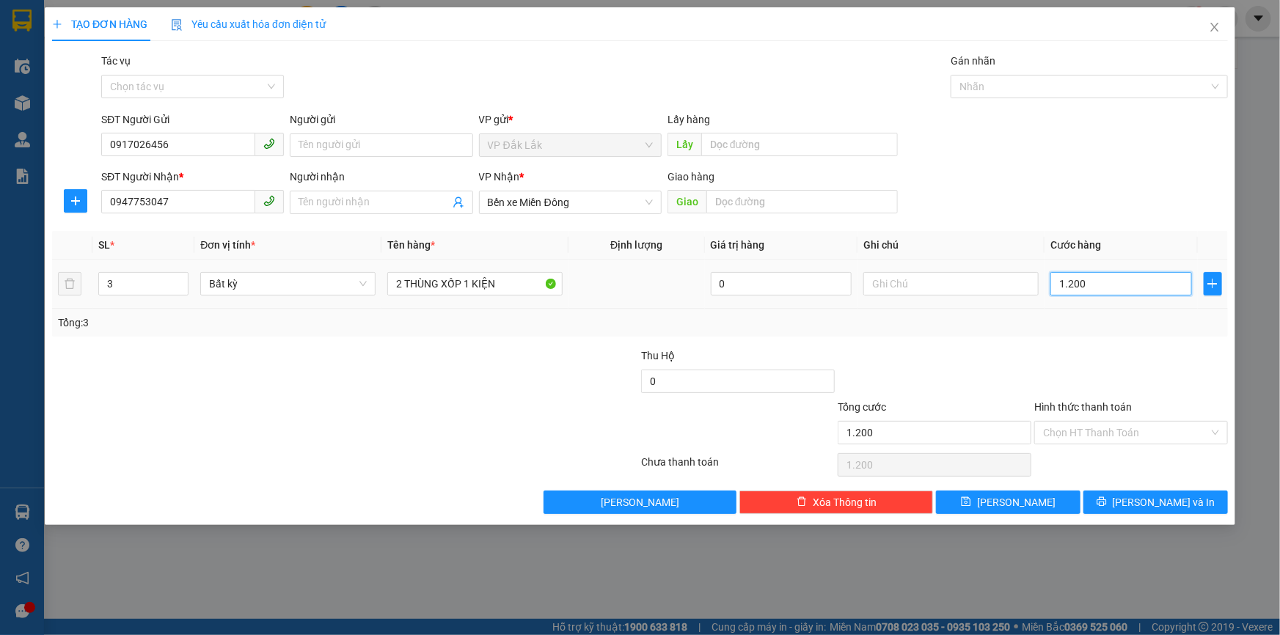
type input "12.000"
type input "120.000"
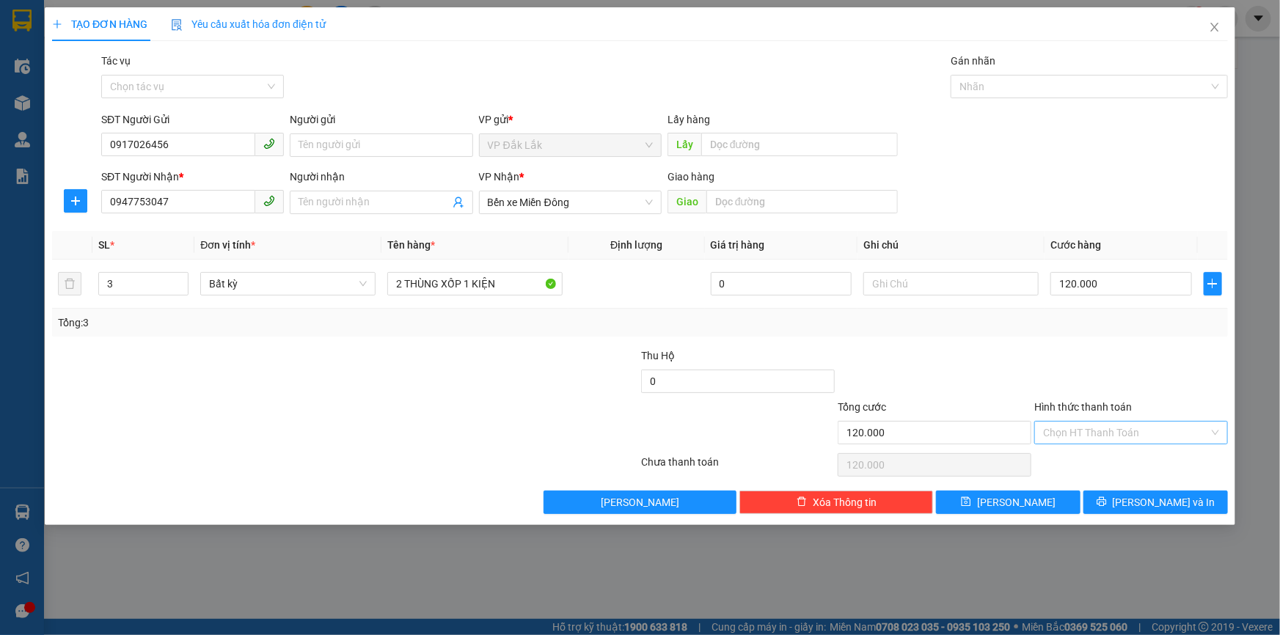
click at [1077, 426] on input "Hình thức thanh toán" at bounding box center [1126, 433] width 166 height 22
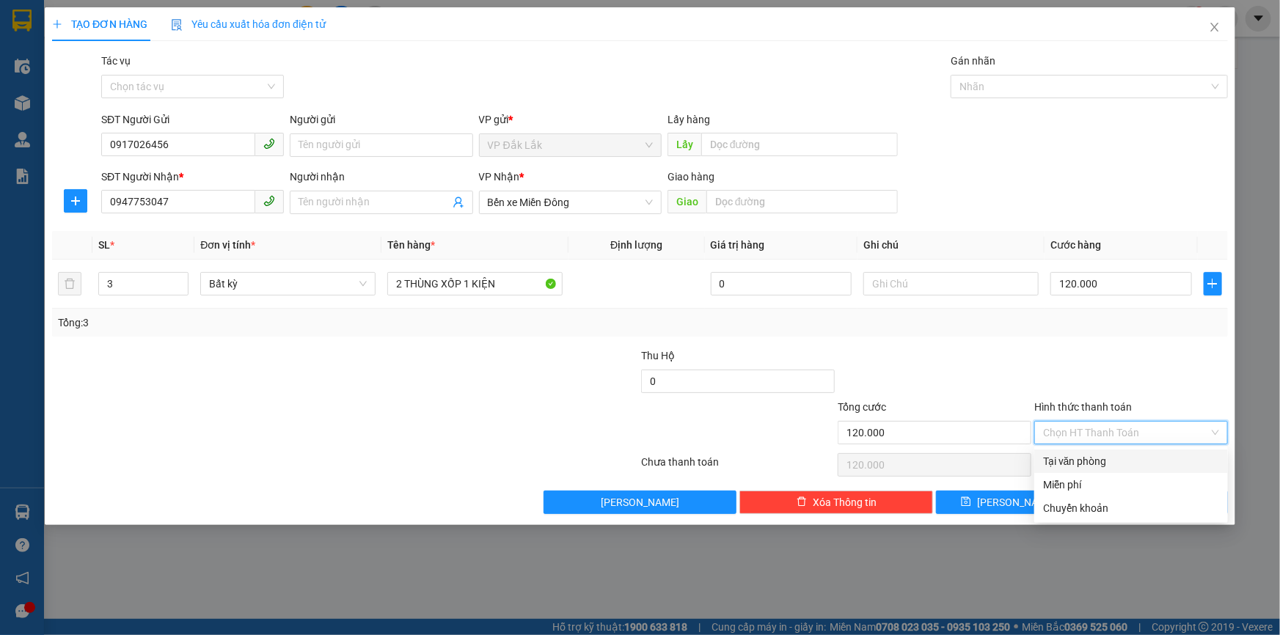
click at [1082, 456] on div "Tại văn phòng" at bounding box center [1131, 461] width 176 height 16
type input "0"
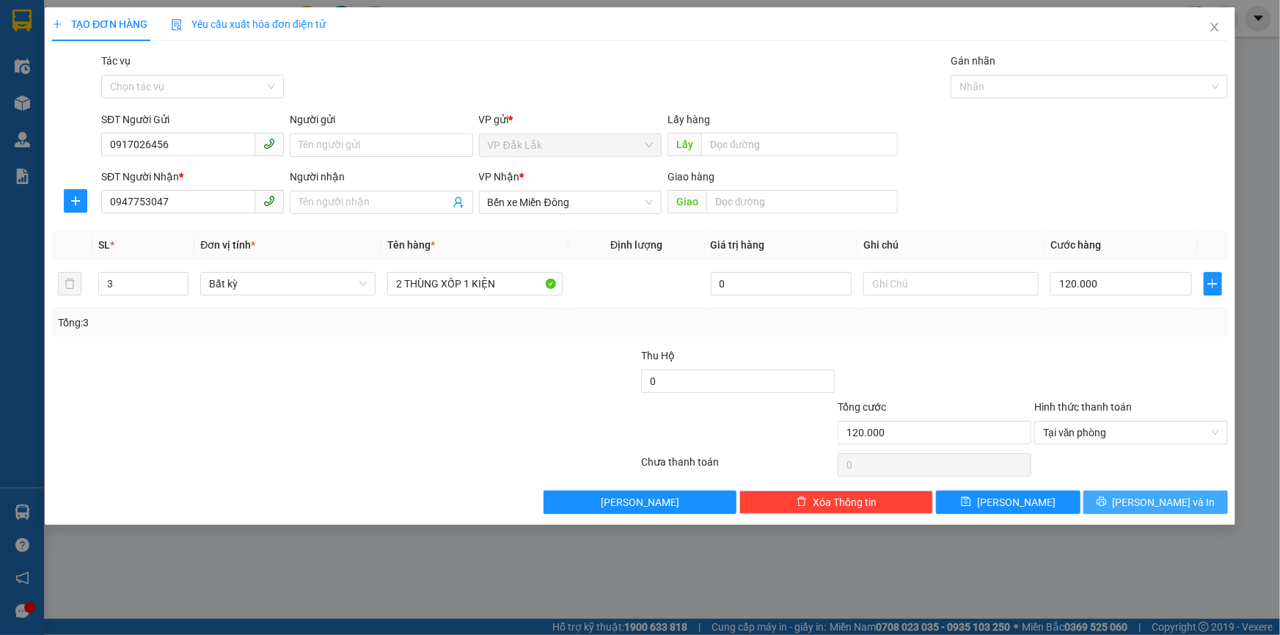
click at [1146, 506] on span "Lưu và In" at bounding box center [1164, 502] width 103 height 16
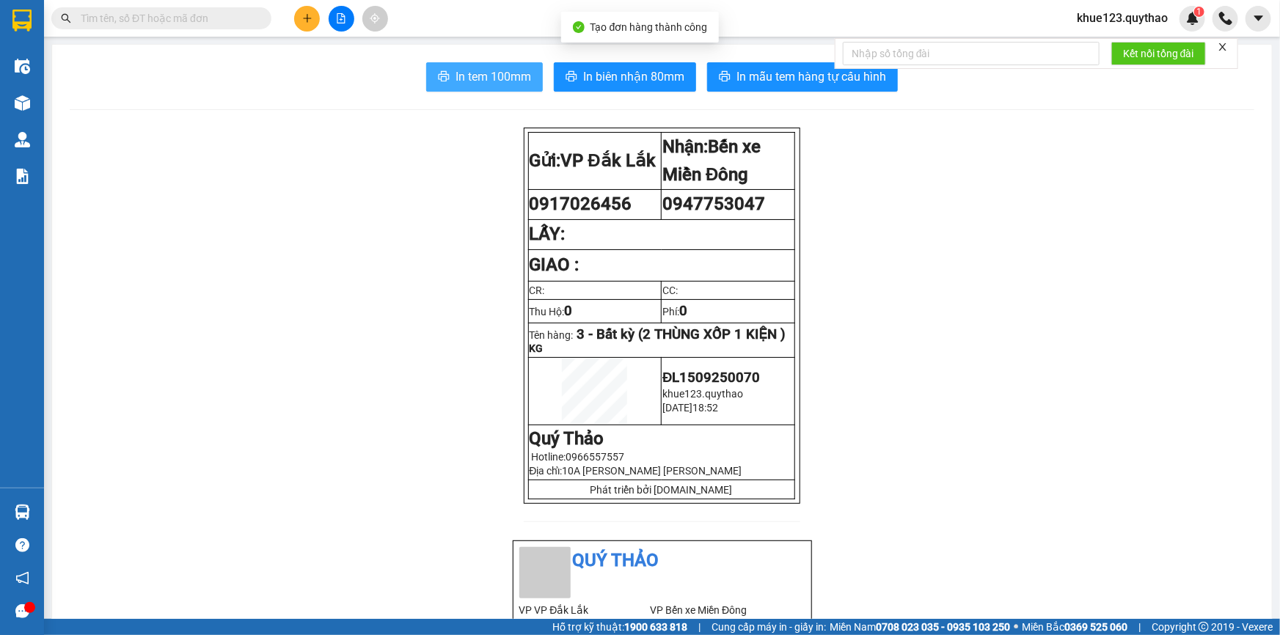
click at [486, 67] on span "In tem 100mm" at bounding box center [493, 76] width 76 height 18
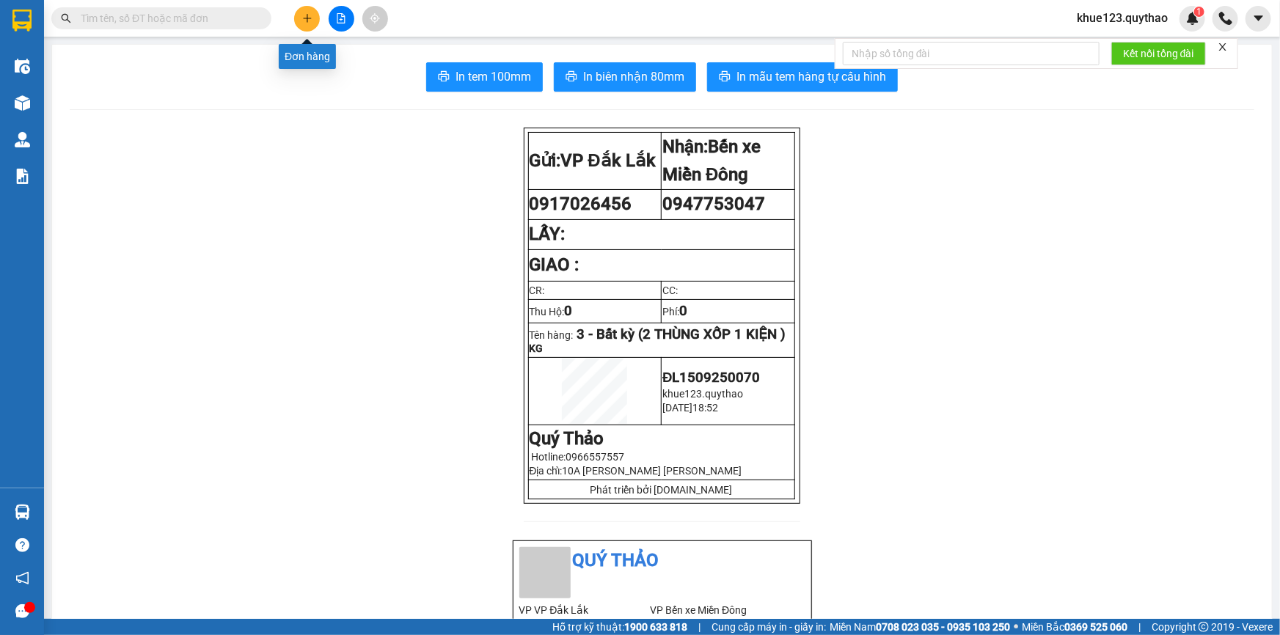
click at [306, 17] on icon "plus" at bounding box center [307, 18] width 10 height 10
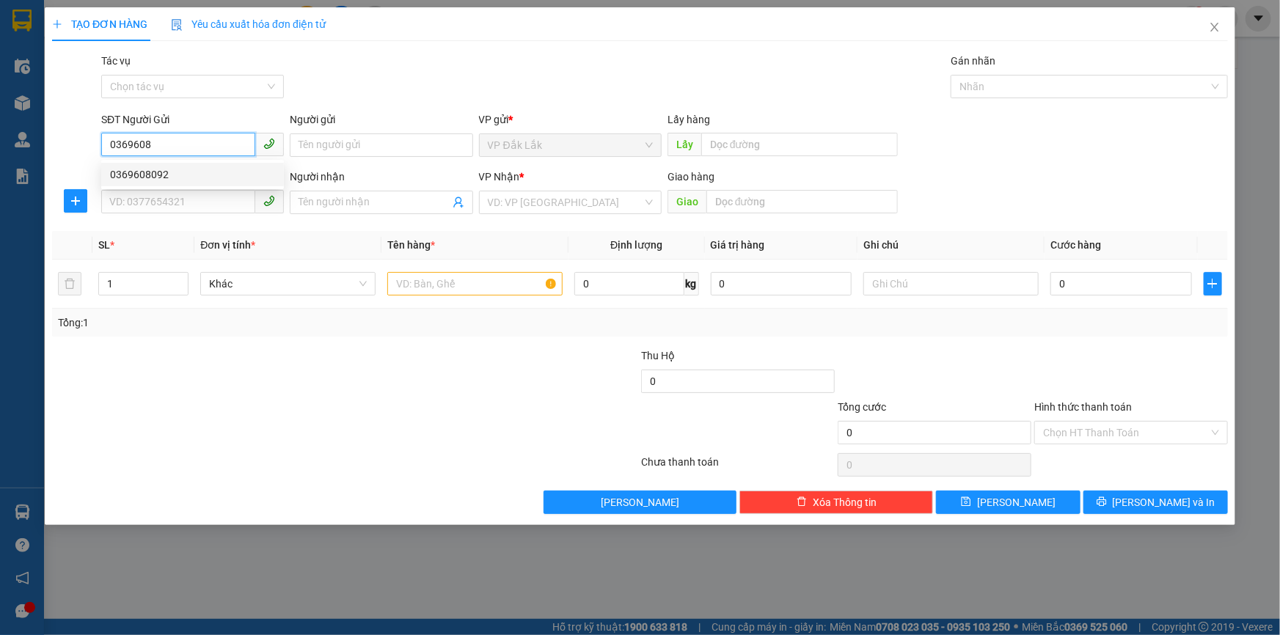
click at [221, 170] on div "0369608092" at bounding box center [192, 174] width 165 height 16
type input "0369608092"
type input "0877828668"
type input "0369608092"
click at [442, 287] on input "text" at bounding box center [474, 283] width 175 height 23
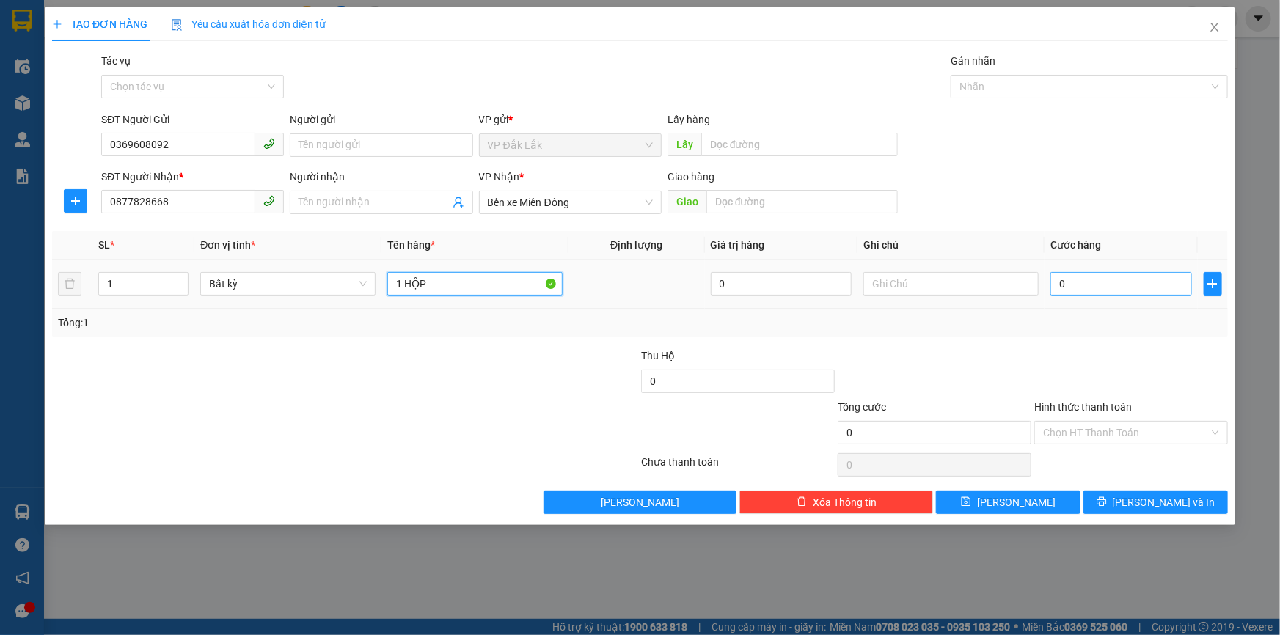
type input "1 HỘP"
click at [1135, 285] on input "0" at bounding box center [1121, 283] width 142 height 23
type input "3"
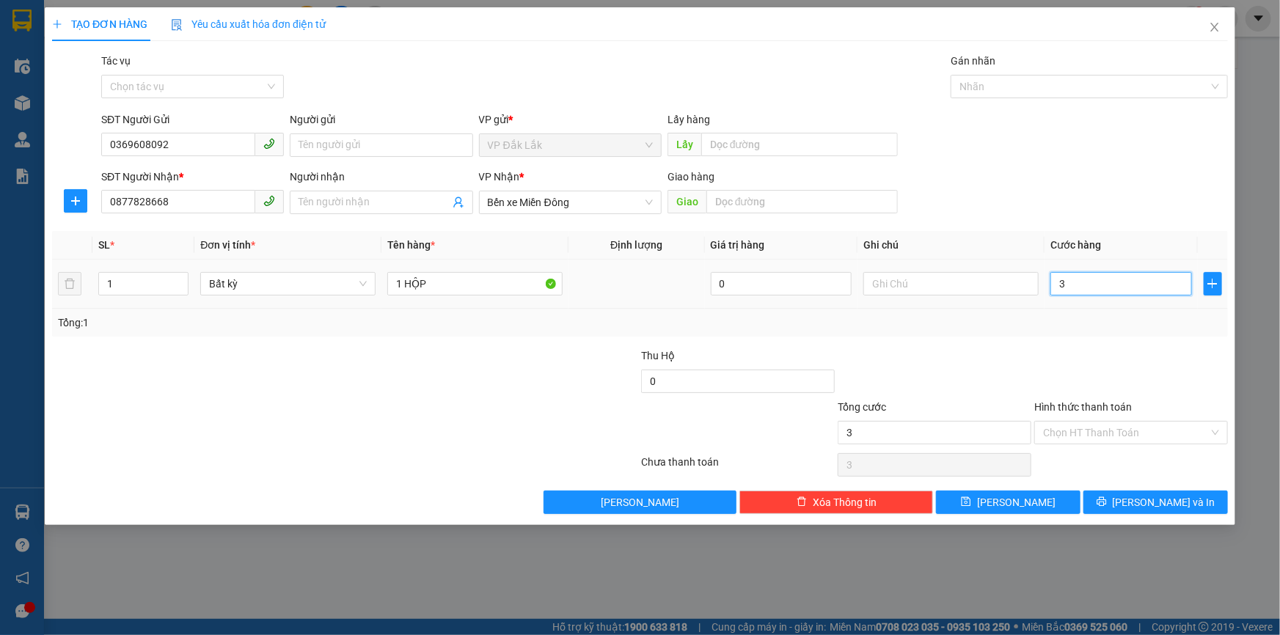
type input "30"
type input "300"
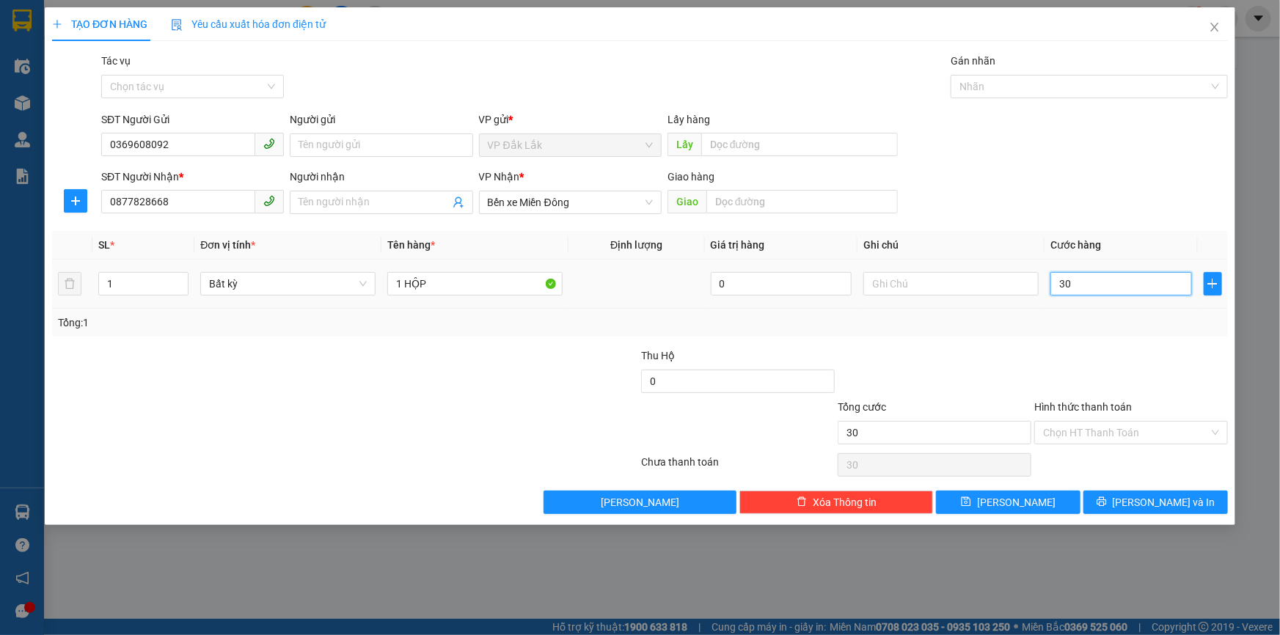
type input "300"
type input "3.000"
type input "30.000"
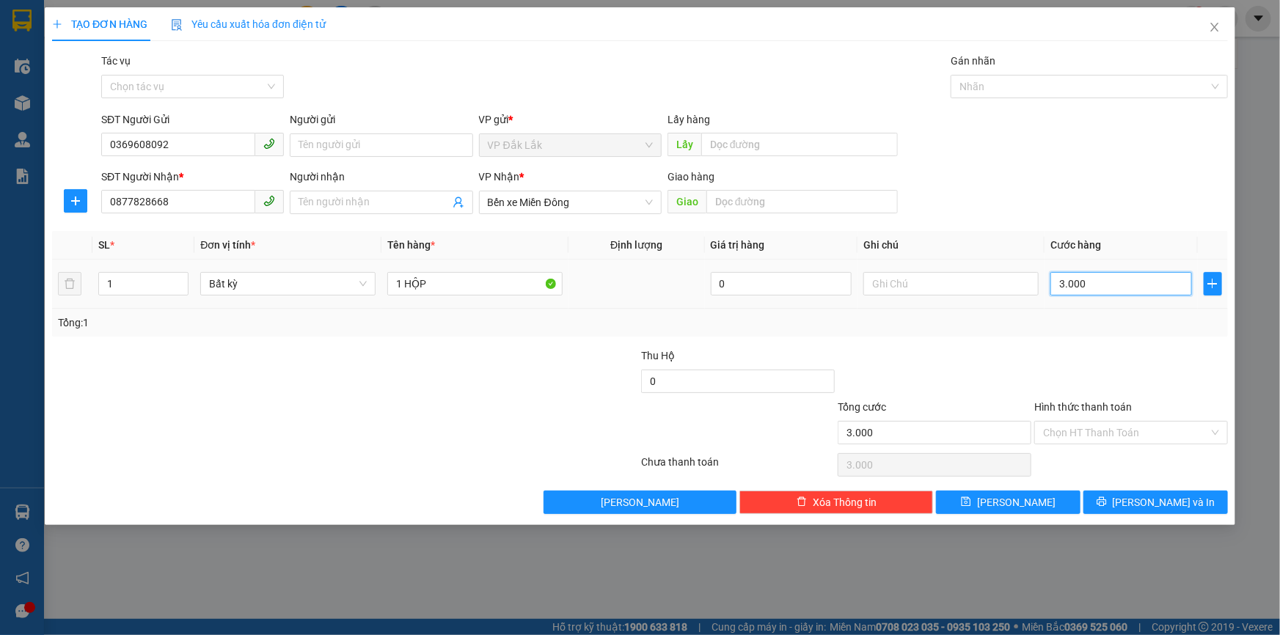
type input "30.000"
click at [1123, 431] on input "Hình thức thanh toán" at bounding box center [1126, 433] width 166 height 22
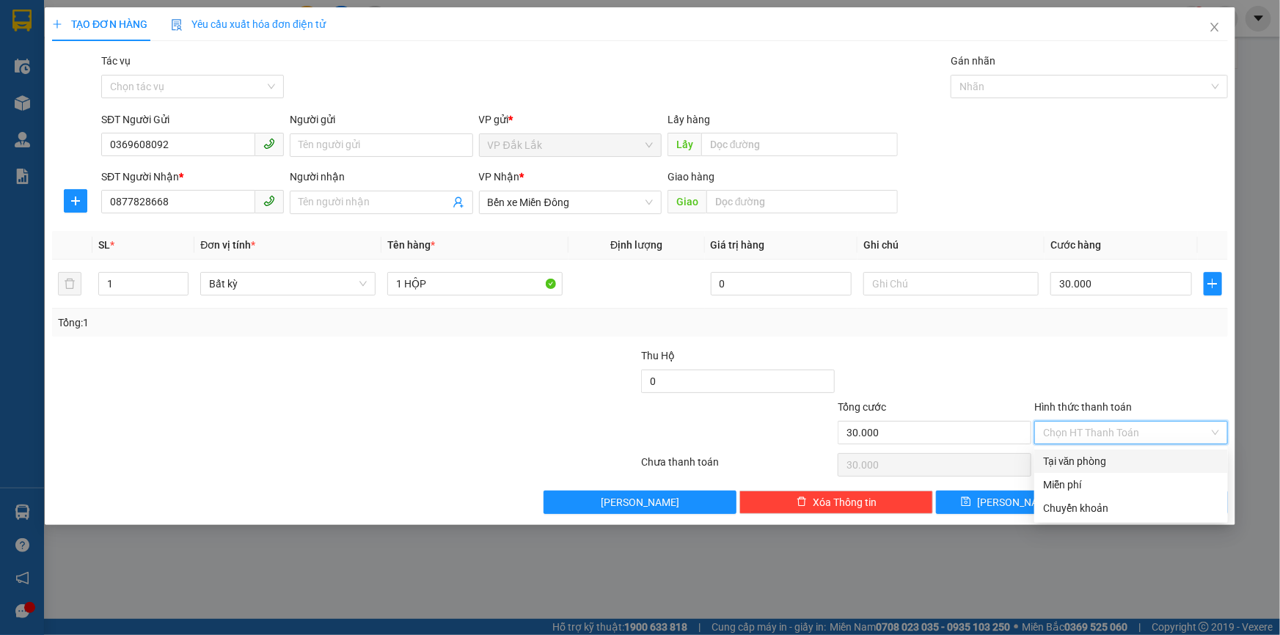
click at [1088, 465] on div "Tại văn phòng" at bounding box center [1131, 461] width 176 height 16
type input "0"
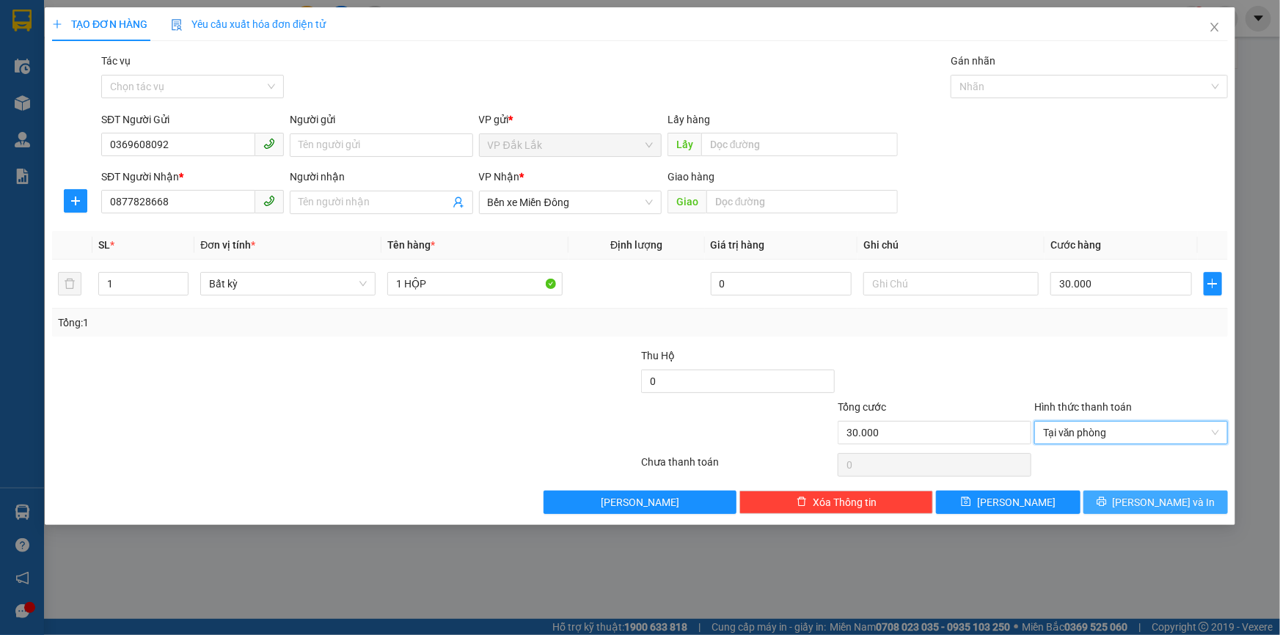
click at [1107, 498] on icon "printer" at bounding box center [1102, 502] width 10 height 10
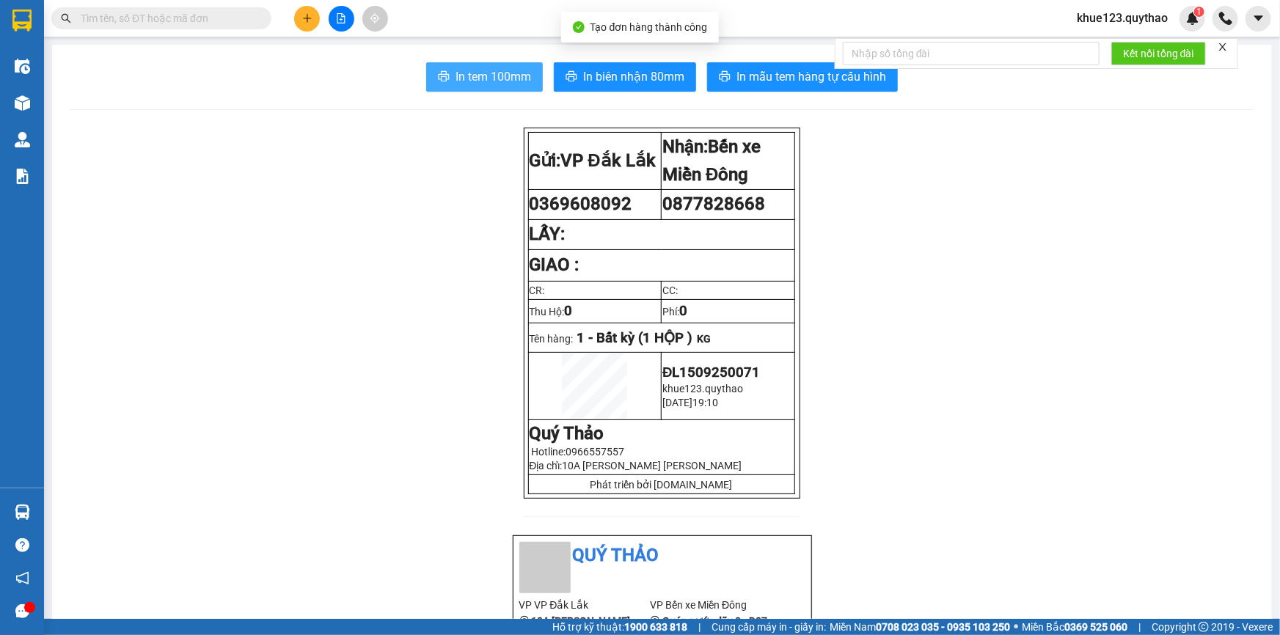
click at [479, 78] on span "In tem 100mm" at bounding box center [493, 76] width 76 height 18
